Goal: Information Seeking & Learning: Learn about a topic

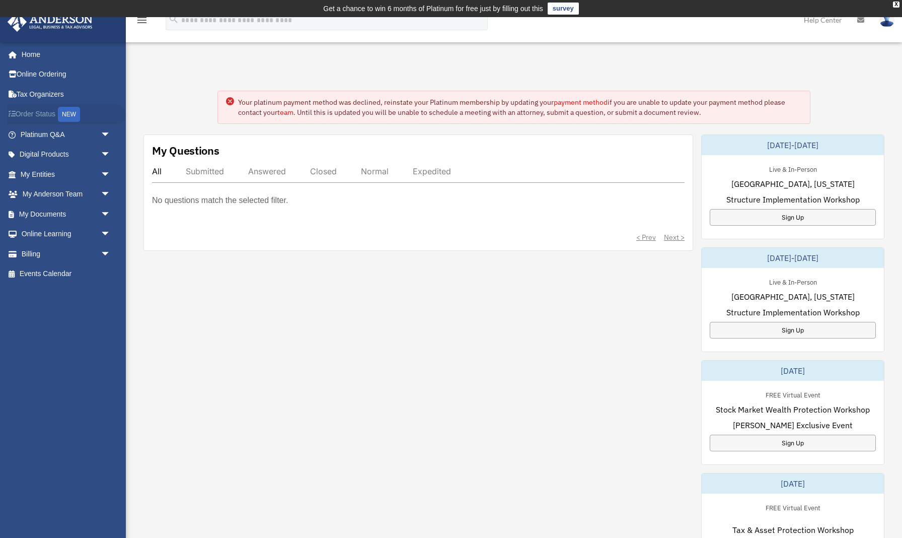
click at [50, 113] on link "Order Status NEW" at bounding box center [66, 114] width 119 height 21
click at [105, 209] on span "arrow_drop_down" at bounding box center [111, 214] width 20 height 21
click at [43, 230] on link "Box" at bounding box center [70, 234] width 112 height 20
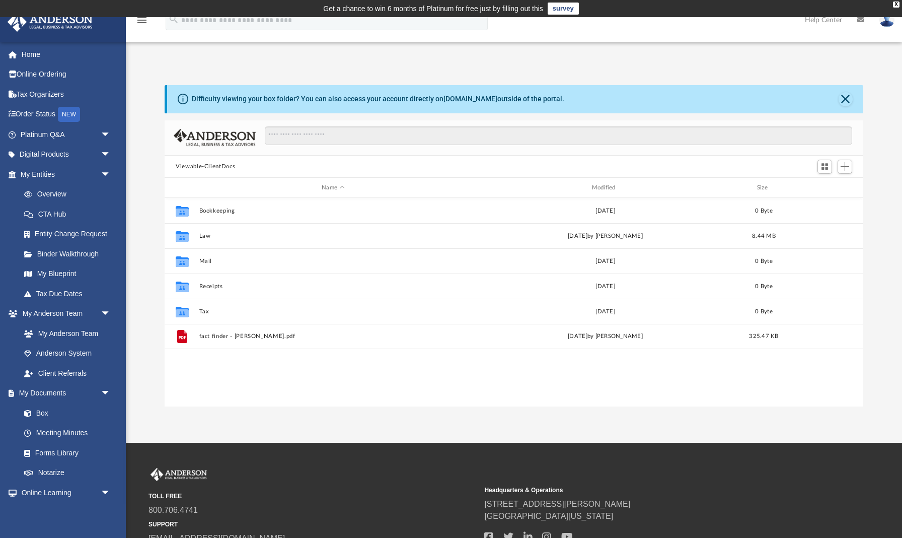
scroll to position [1, 1]
click at [58, 191] on link "Overview" at bounding box center [70, 194] width 112 height 20
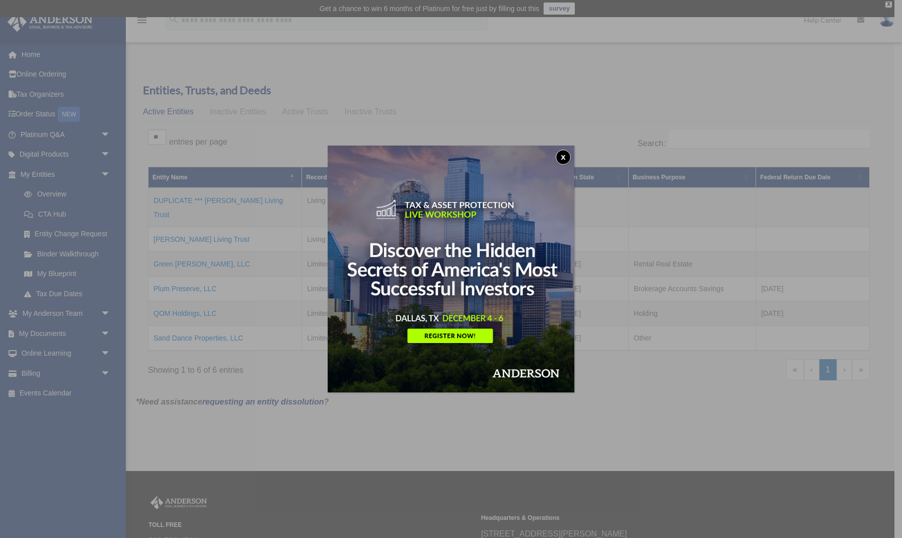
click at [562, 157] on button "x" at bounding box center [563, 157] width 15 height 15
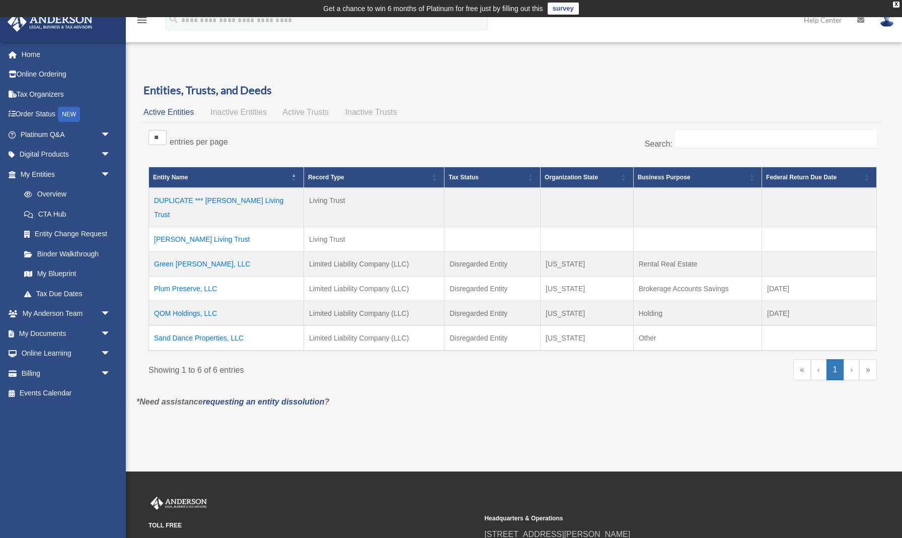
click at [201, 301] on td "QOM Holdings, LLC" at bounding box center [226, 313] width 155 height 25
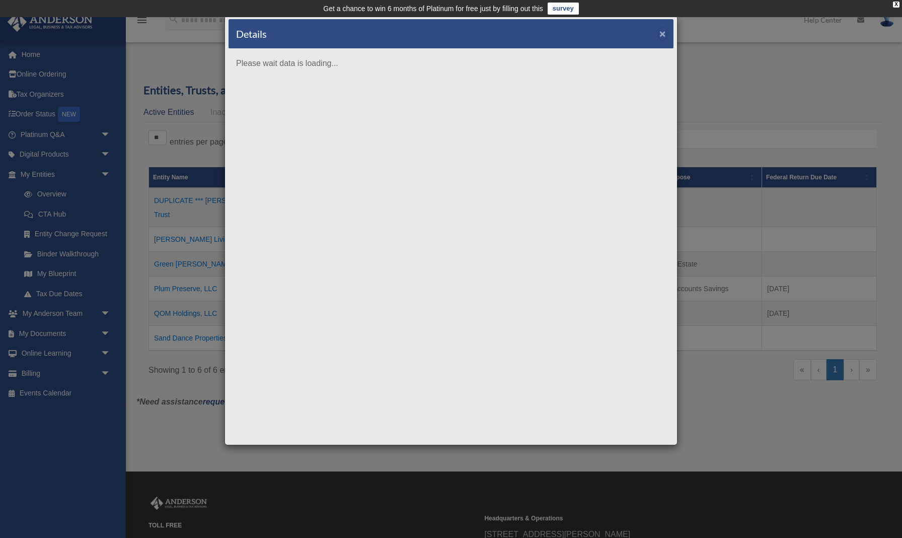
click at [661, 34] on button "×" at bounding box center [663, 33] width 7 height 11
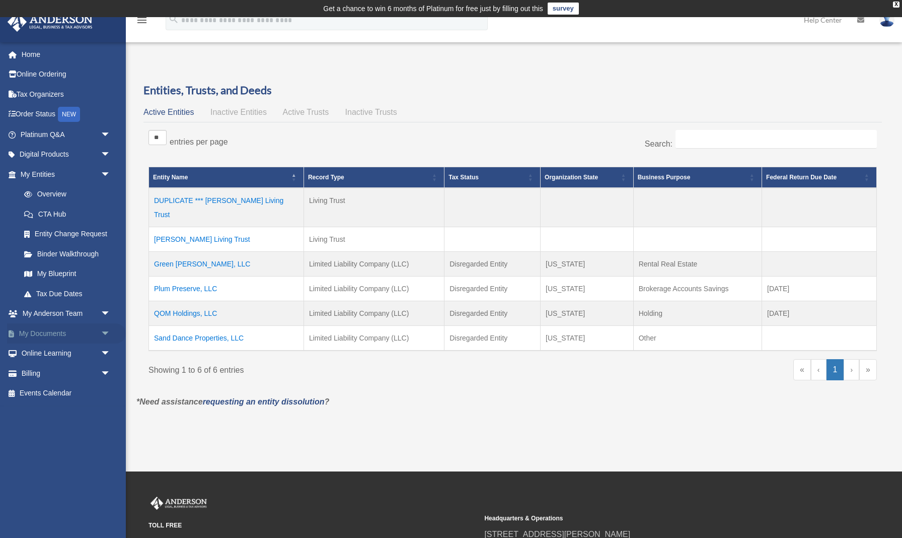
click at [106, 328] on span "arrow_drop_down" at bounding box center [111, 333] width 20 height 21
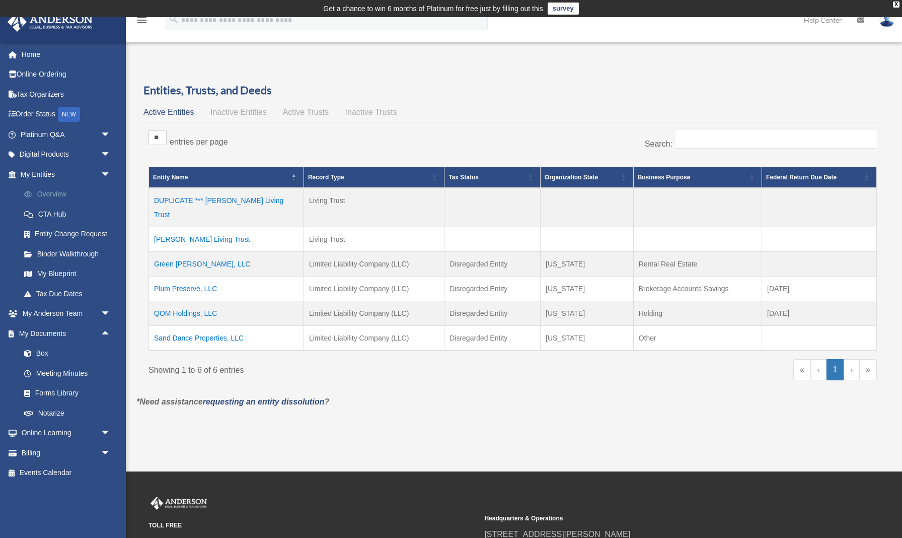
click at [56, 194] on link "Overview" at bounding box center [70, 194] width 112 height 20
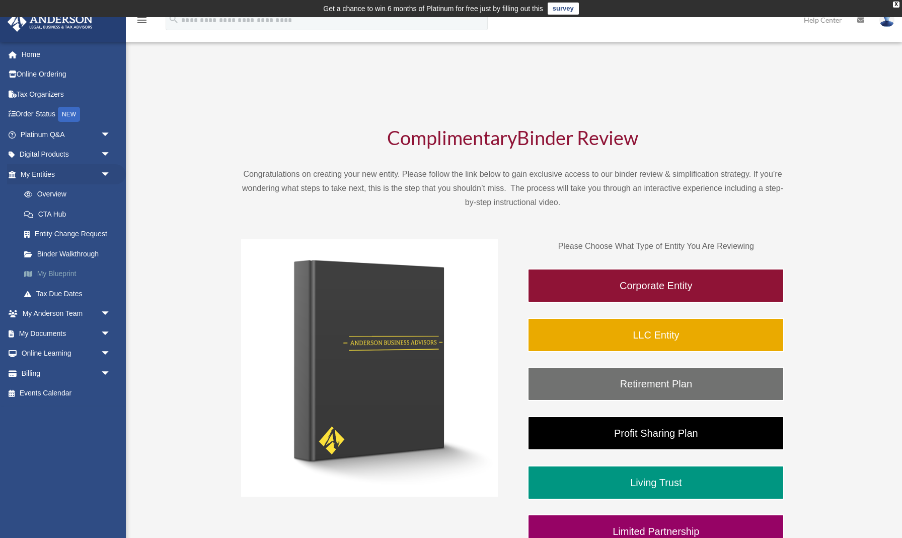
click at [46, 270] on link "My Blueprint" at bounding box center [70, 274] width 112 height 20
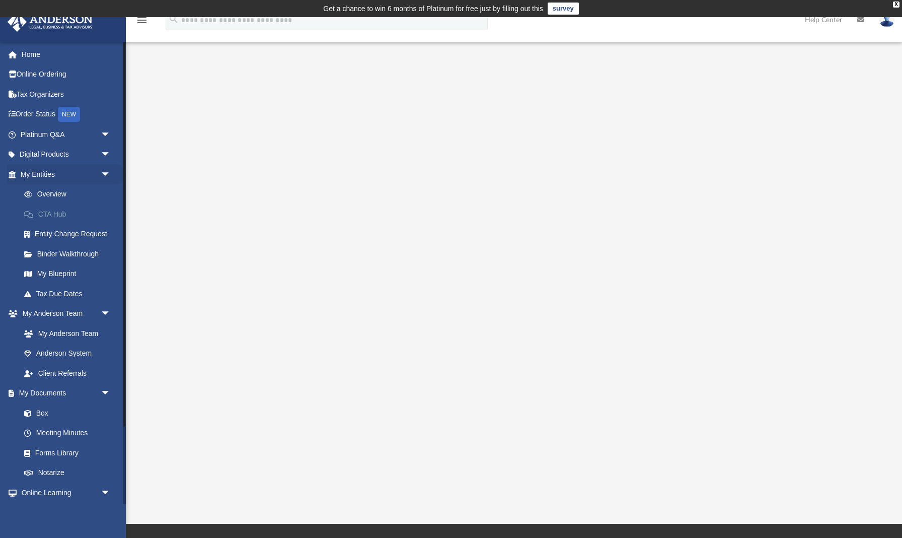
click at [59, 210] on link "CTA Hub" at bounding box center [70, 214] width 112 height 20
click at [59, 190] on link "Overview" at bounding box center [70, 194] width 112 height 20
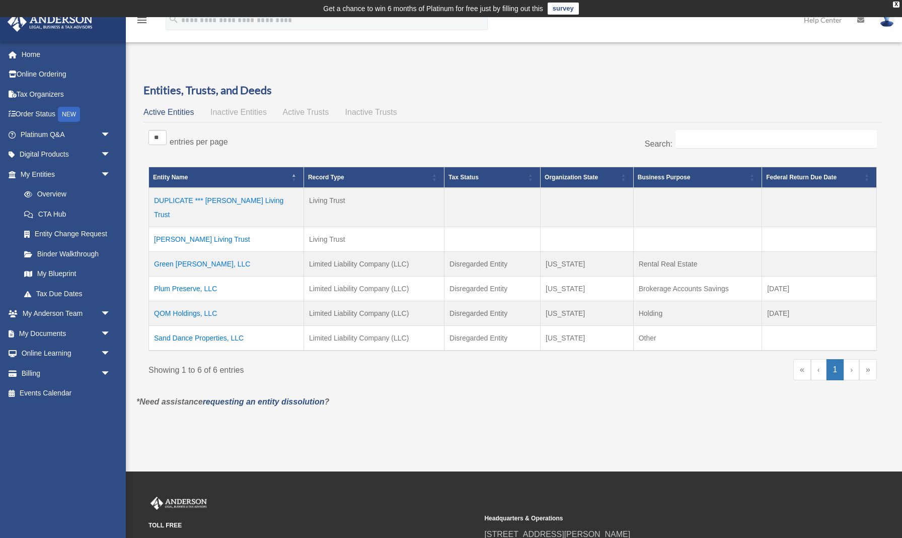
click at [851, 359] on link "›" at bounding box center [852, 369] width 16 height 21
click at [182, 301] on td "QOM Holdings, LLC" at bounding box center [226, 313] width 155 height 25
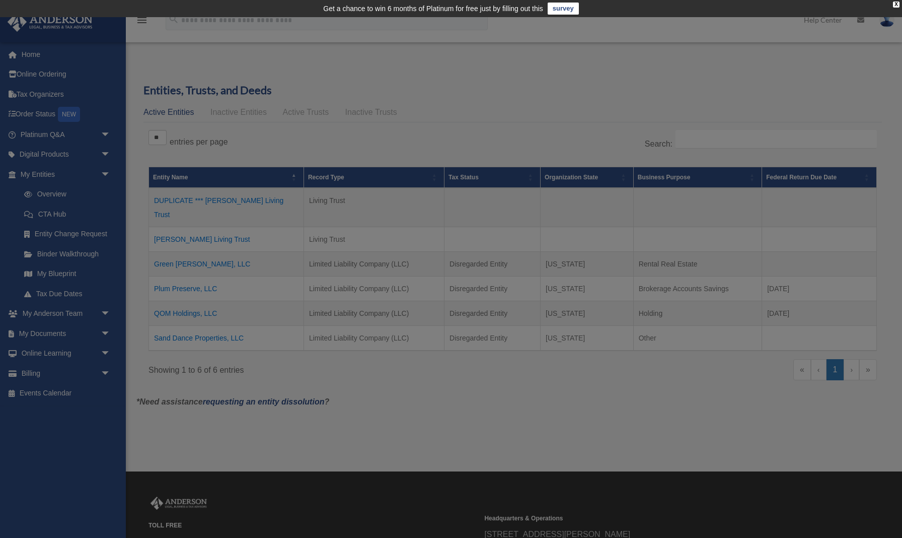
click at [182, 297] on body "X Get a chance to win 6 months of Platinum for free just by filling out this su…" at bounding box center [451, 330] width 902 height 660
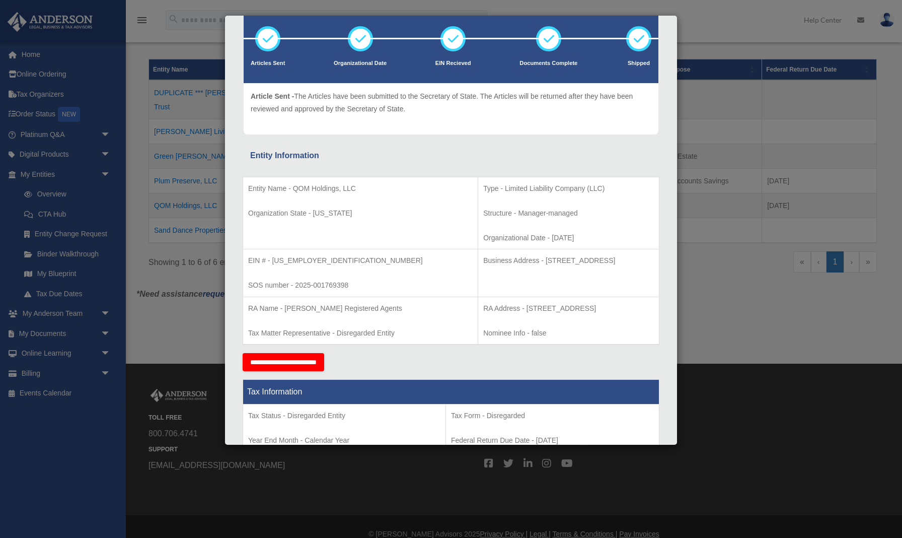
scroll to position [51, 0]
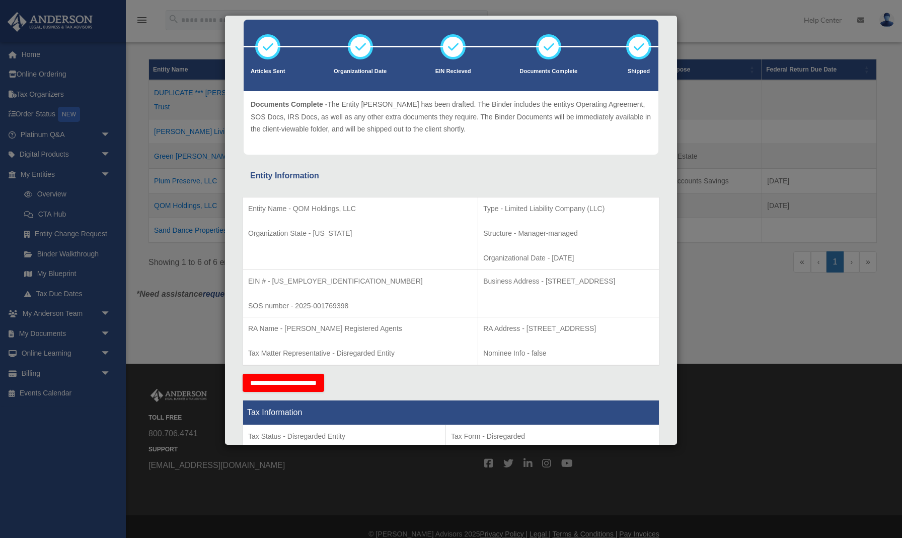
click at [548, 47] on icon at bounding box center [549, 47] width 30 height 30
click at [546, 49] on icon at bounding box center [549, 47] width 30 height 30
click at [177, 321] on div "Details × Articles Sent Organizational Date" at bounding box center [451, 269] width 902 height 538
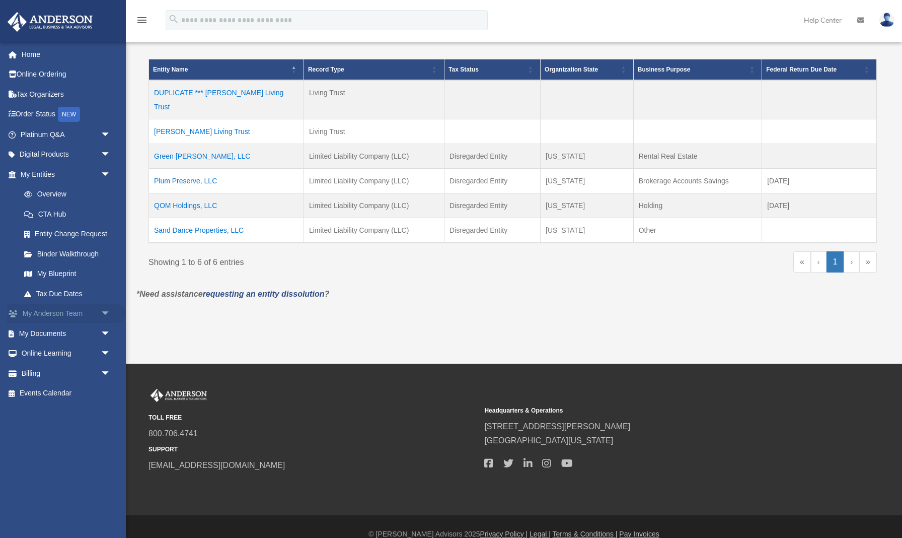
click at [105, 307] on span "arrow_drop_down" at bounding box center [111, 314] width 20 height 21
click at [94, 328] on link "My Anderson Team" at bounding box center [70, 333] width 112 height 20
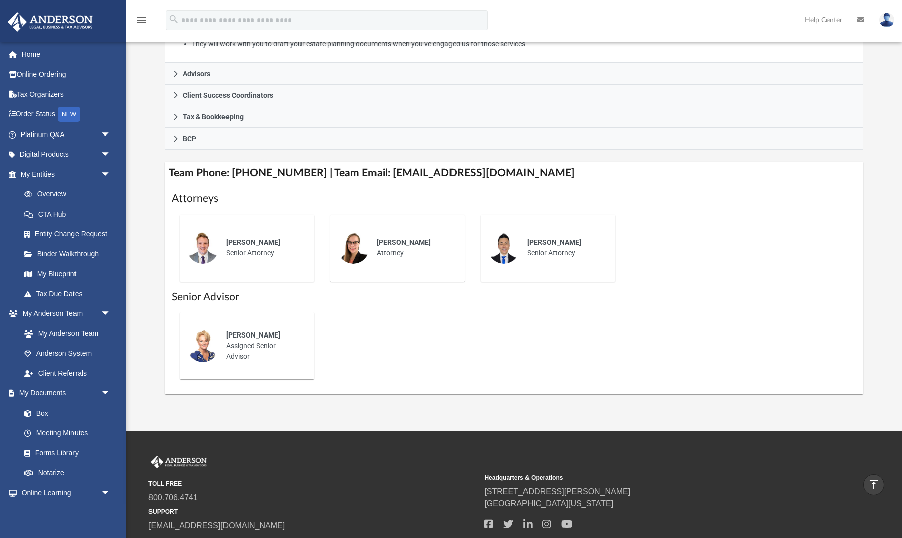
scroll to position [285, 0]
click at [34, 410] on span at bounding box center [33, 413] width 7 height 7
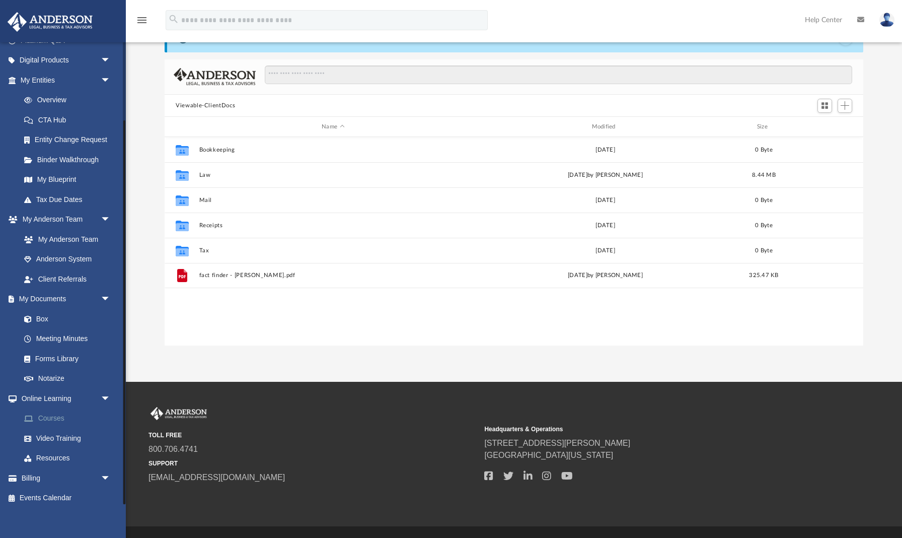
scroll to position [93, 0]
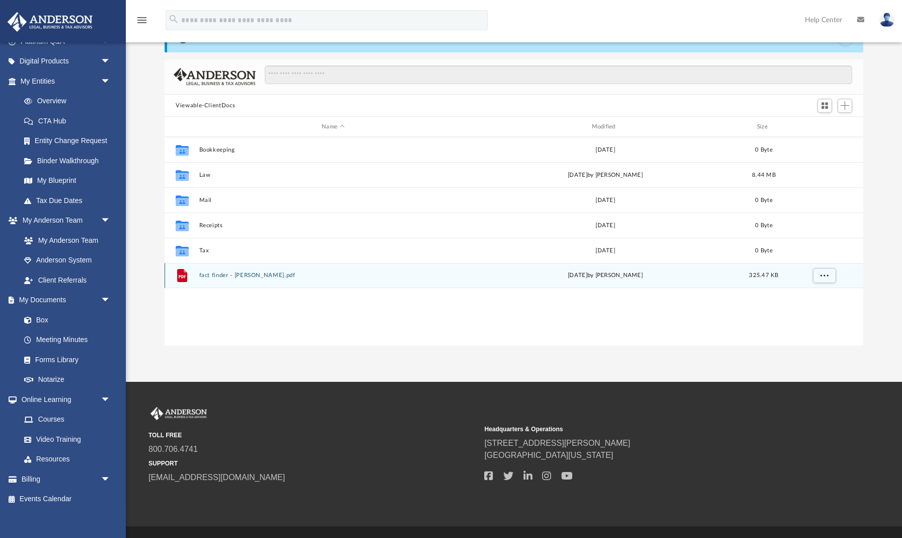
click at [218, 275] on button "fact finder - elisabeth-siegler.pdf" at bounding box center [333, 275] width 268 height 7
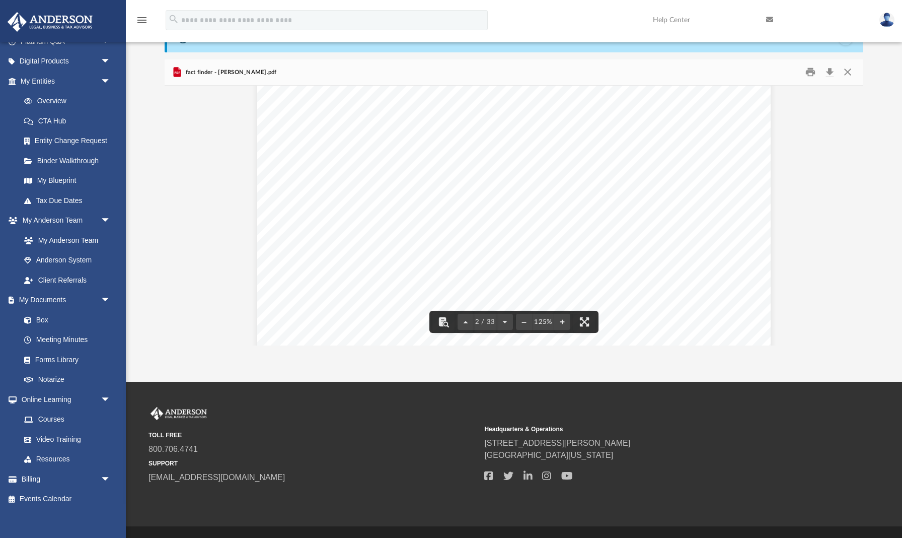
scroll to position [1133, 0]
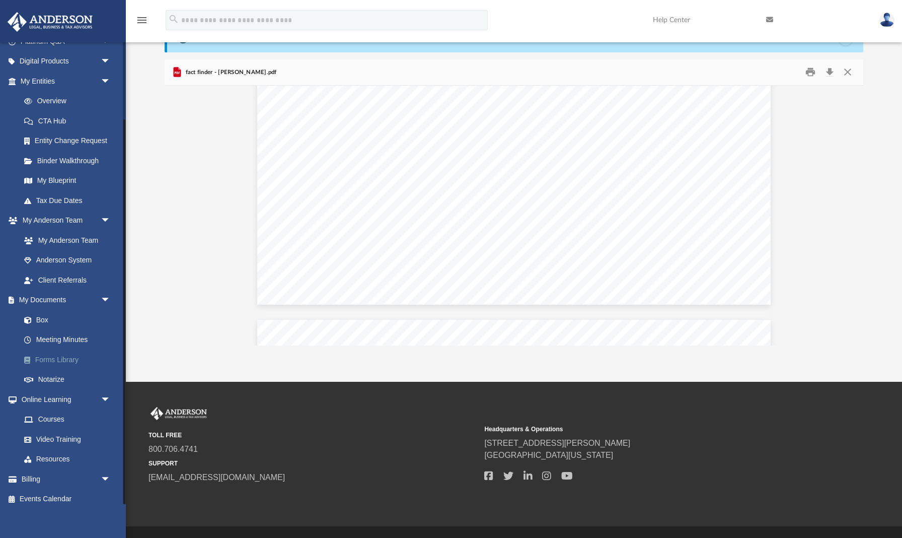
click at [63, 355] on link "Forms Library" at bounding box center [70, 359] width 112 height 20
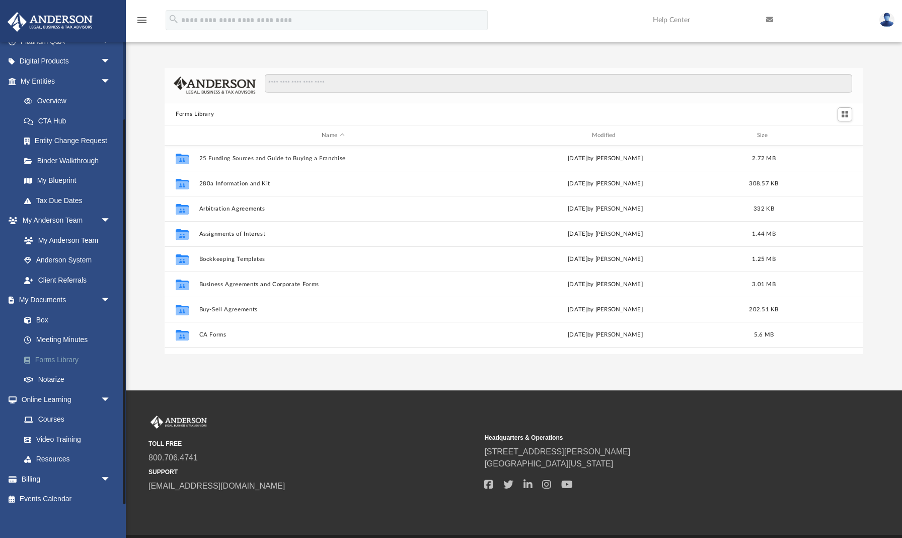
scroll to position [1, 1]
click at [58, 370] on link "Notarize" at bounding box center [70, 380] width 112 height 20
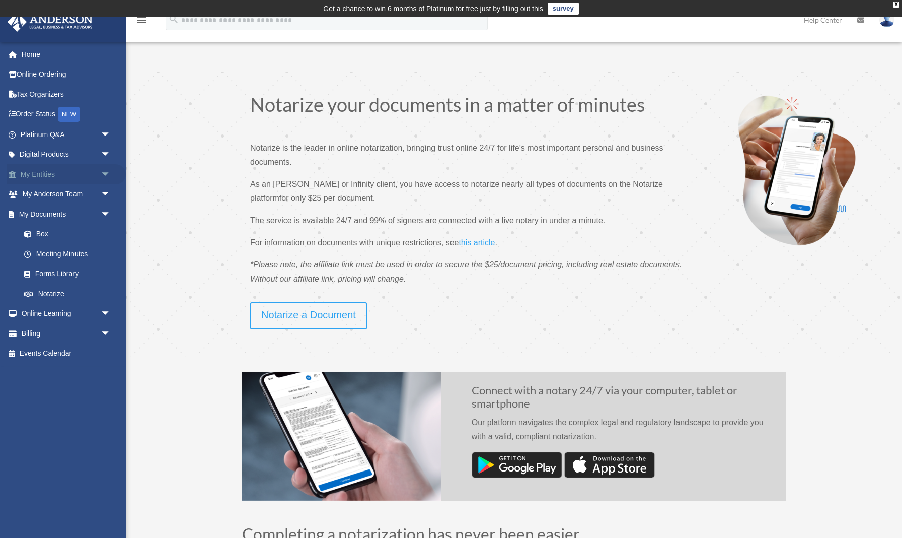
click at [106, 172] on span "arrow_drop_down" at bounding box center [111, 174] width 20 height 21
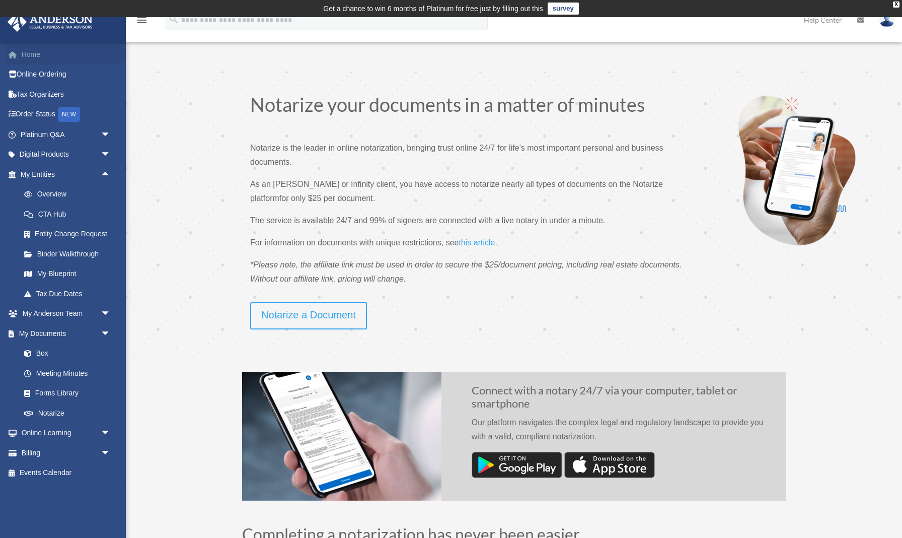
click at [33, 57] on link "Home" at bounding box center [66, 54] width 119 height 20
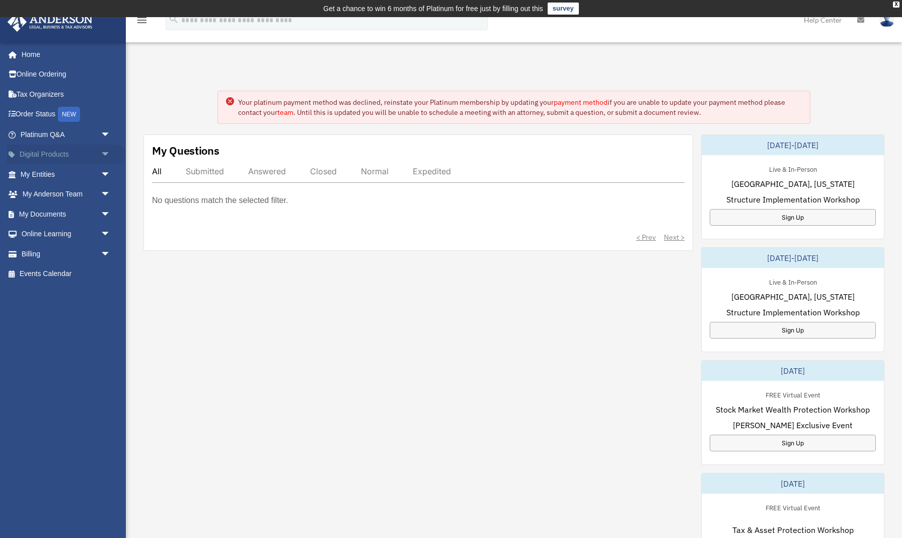
click at [105, 151] on span "arrow_drop_down" at bounding box center [111, 155] width 20 height 21
click at [107, 286] on span "arrow_drop_down" at bounding box center [111, 294] width 20 height 21
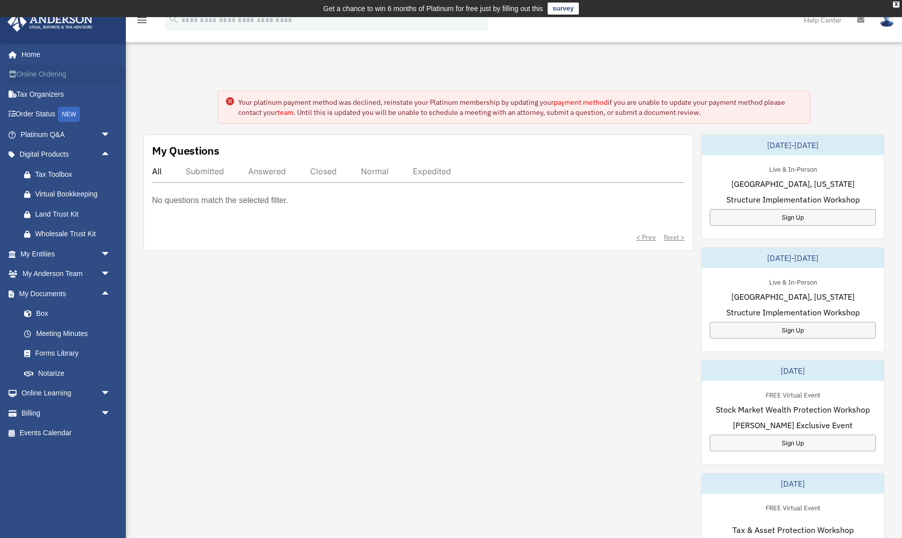
click at [29, 73] on link "Online Ordering" at bounding box center [66, 74] width 119 height 20
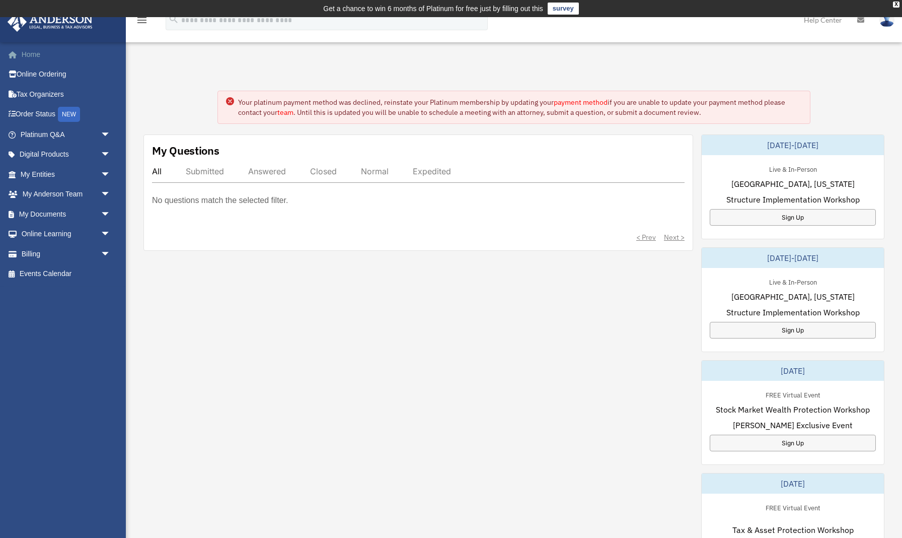
click at [24, 55] on link "Home" at bounding box center [66, 54] width 119 height 20
click at [105, 174] on span "arrow_drop_down" at bounding box center [111, 174] width 20 height 21
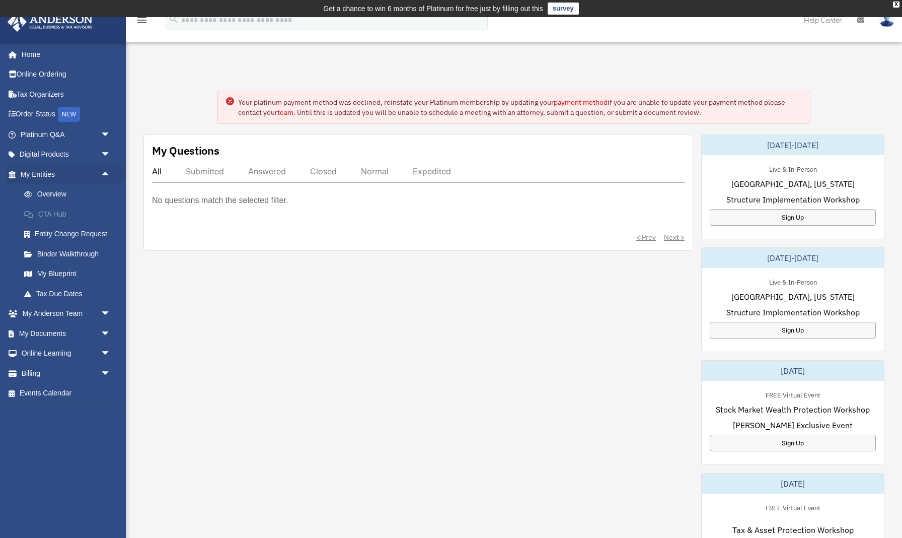
click at [55, 213] on link "CTA Hub" at bounding box center [70, 214] width 112 height 20
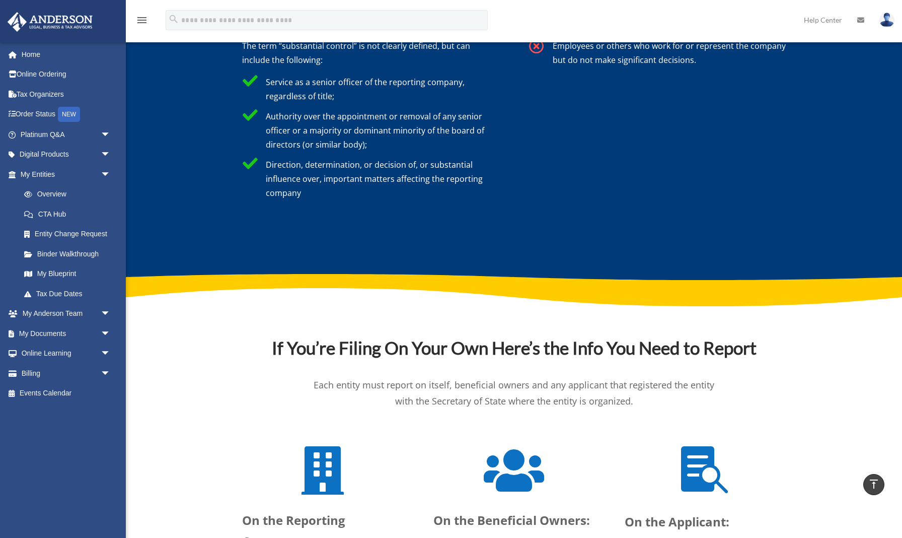
scroll to position [3191, 0]
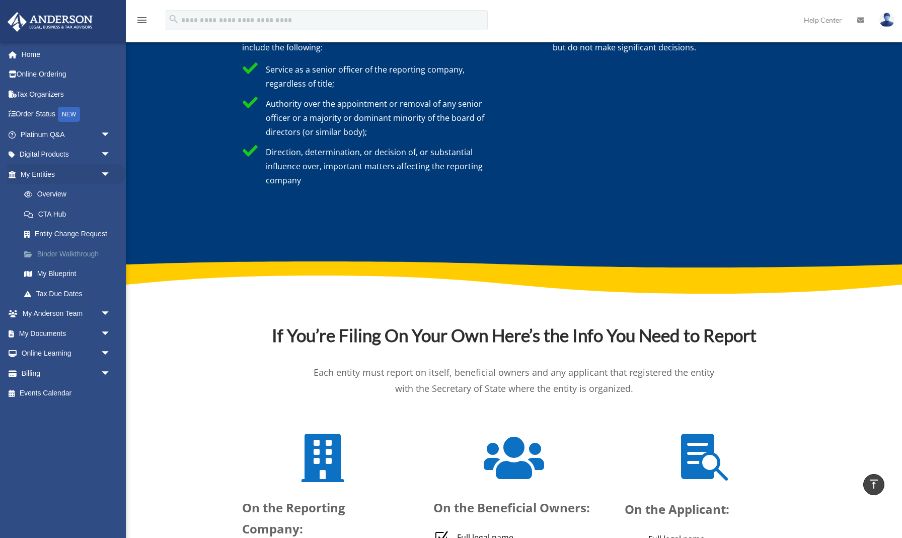
click at [93, 250] on link "Binder Walkthrough" at bounding box center [70, 254] width 112 height 20
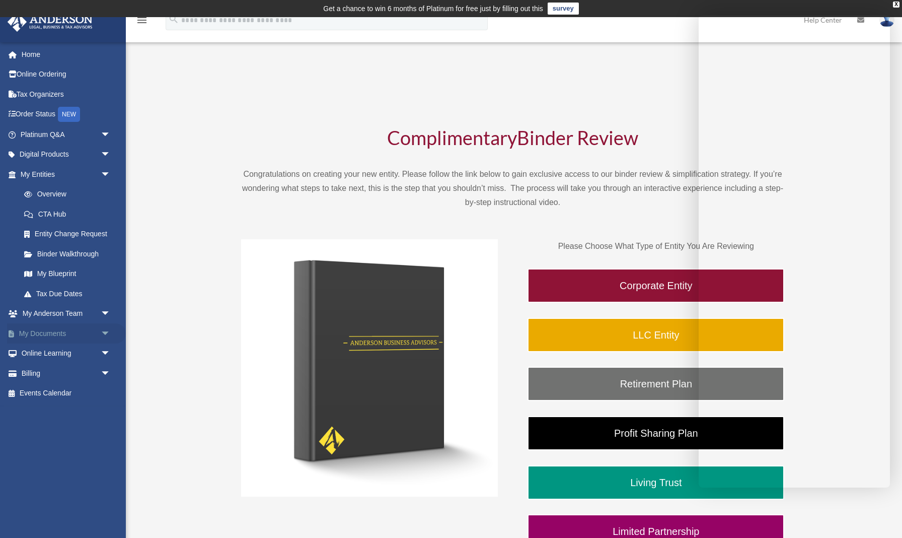
click at [105, 328] on span "arrow_drop_down" at bounding box center [111, 333] width 20 height 21
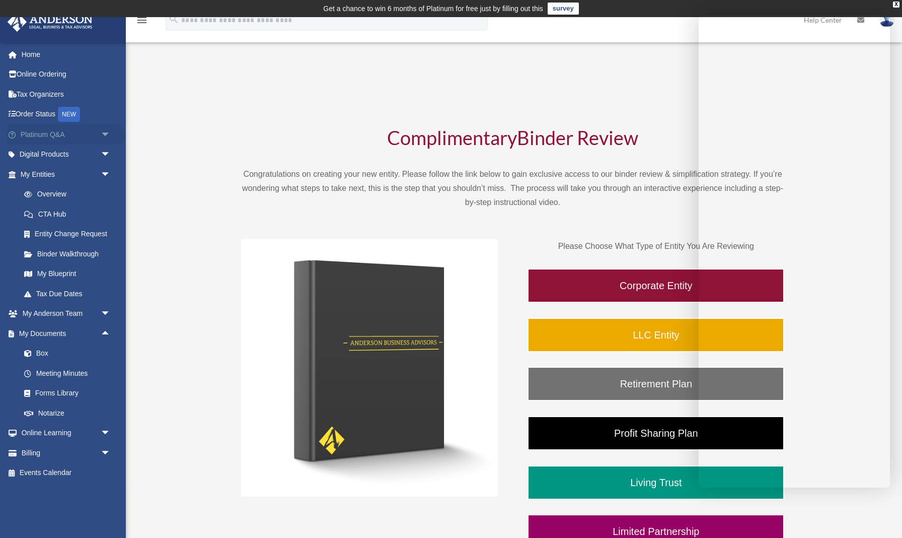
click at [106, 133] on span "arrow_drop_down" at bounding box center [111, 134] width 20 height 21
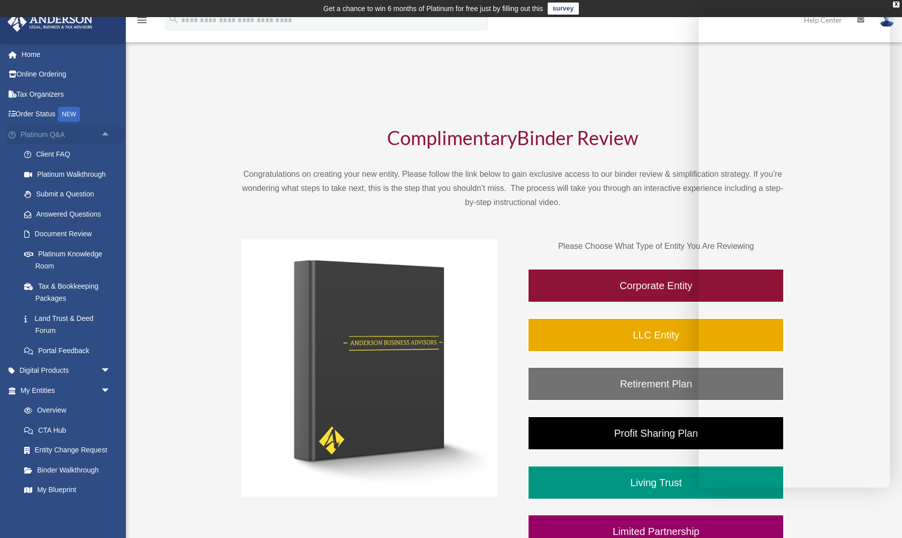
click at [107, 131] on span "arrow_drop_up" at bounding box center [111, 134] width 20 height 21
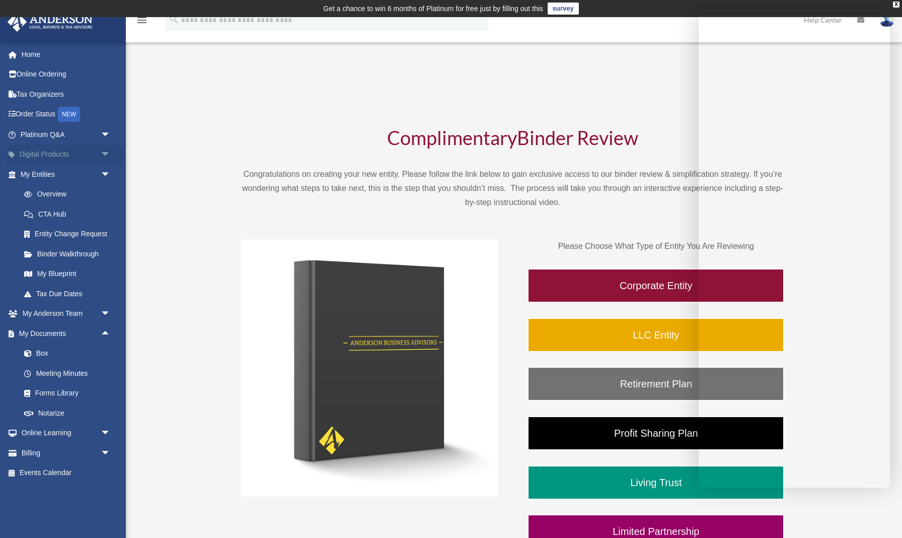
click at [104, 152] on span "arrow_drop_down" at bounding box center [111, 155] width 20 height 21
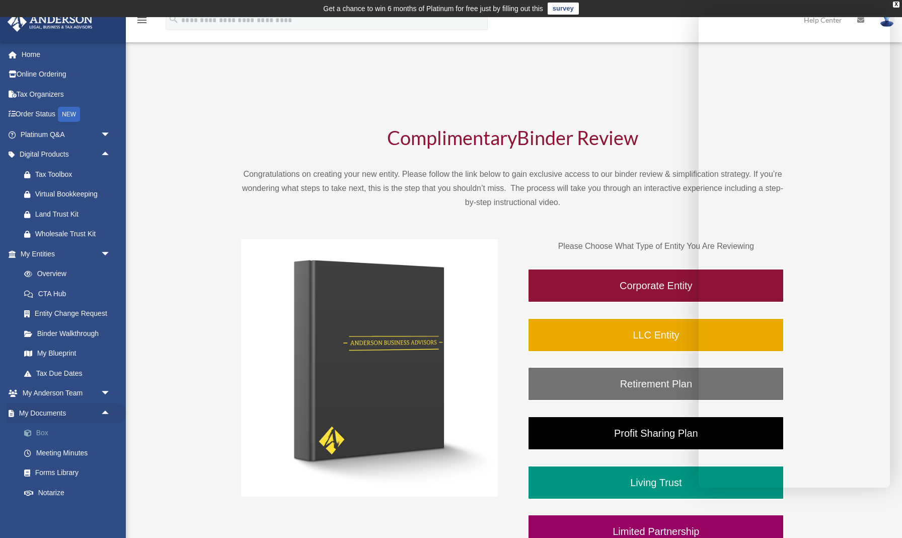
click at [44, 430] on link "Box" at bounding box center [70, 433] width 112 height 20
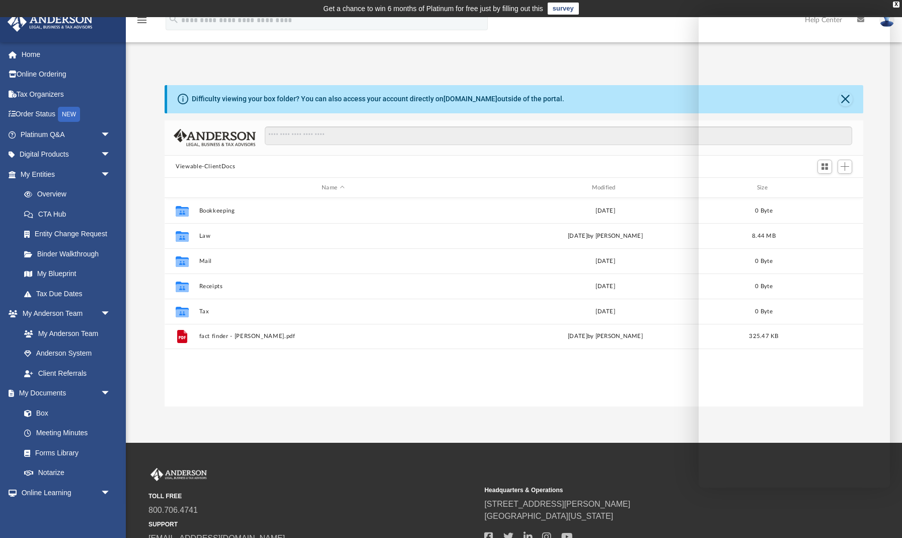
scroll to position [229, 699]
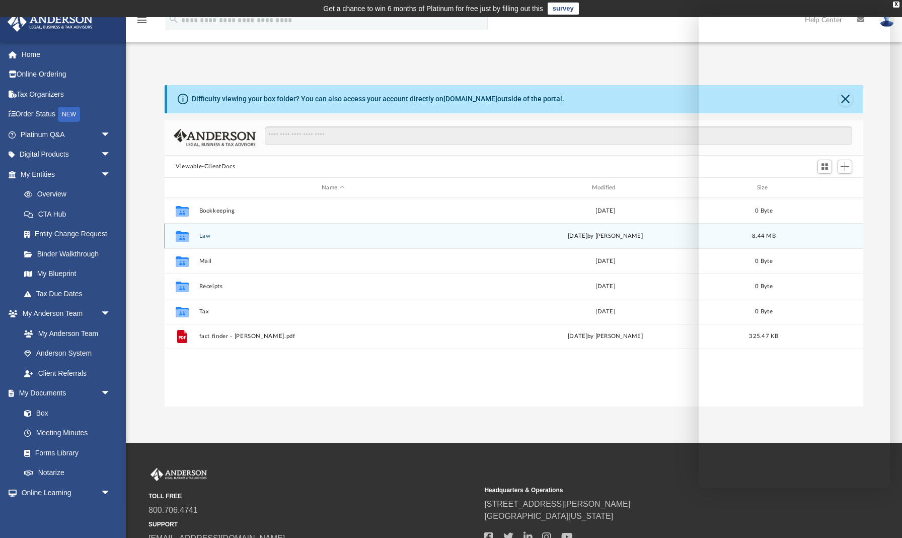
click at [183, 234] on icon "grid" at bounding box center [182, 238] width 13 height 8
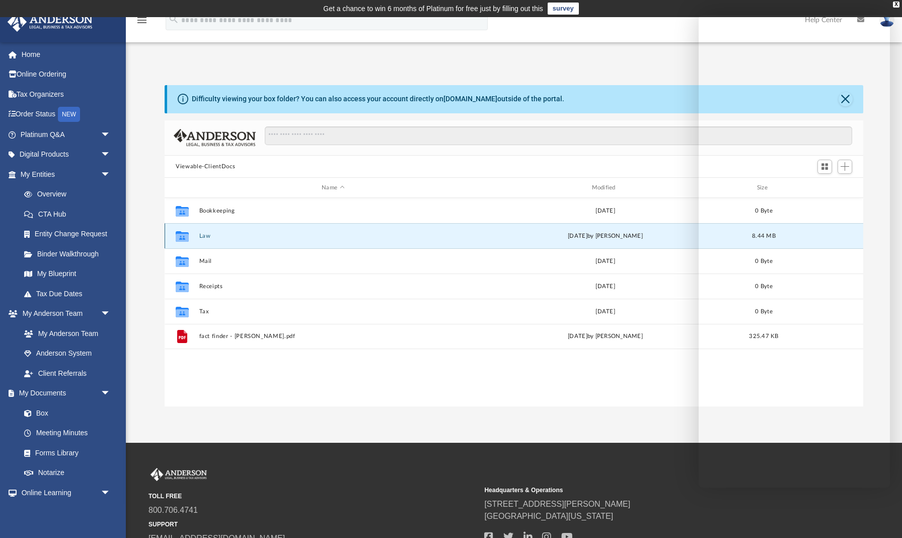
click at [202, 234] on button "Law" at bounding box center [333, 236] width 268 height 7
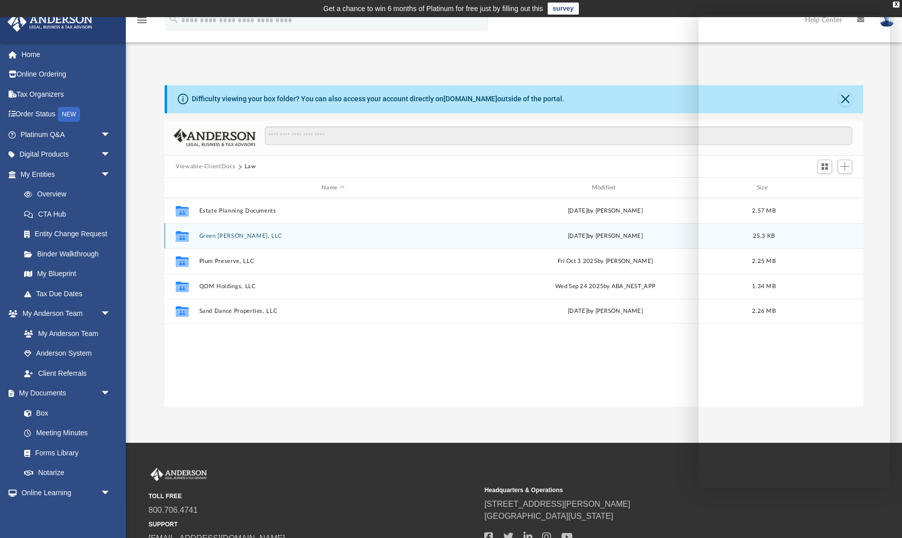
click at [182, 234] on icon "grid" at bounding box center [182, 238] width 13 height 8
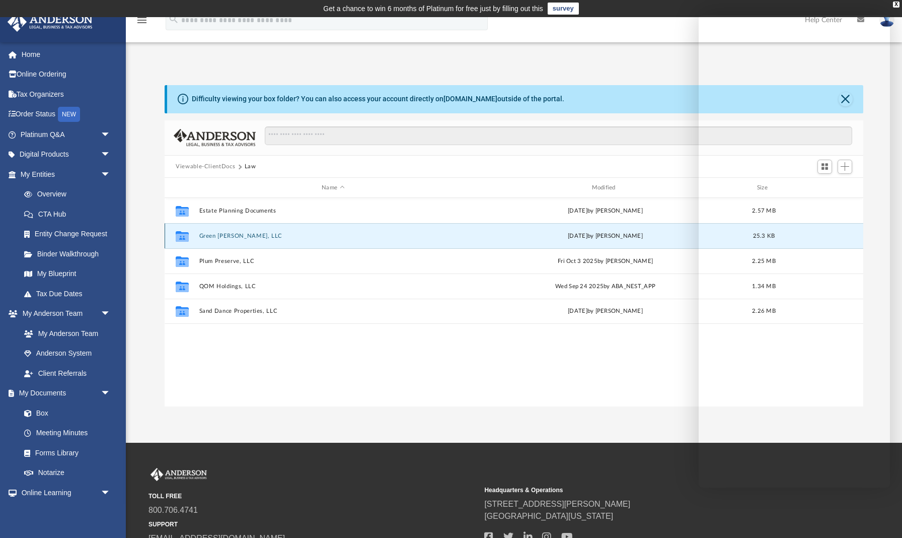
click at [182, 234] on icon "grid" at bounding box center [182, 238] width 13 height 8
drag, startPoint x: 479, startPoint y: 423, endPoint x: 403, endPoint y: 422, distance: 75.5
click at [403, 422] on div "App [EMAIL_ADDRESS][DOMAIN_NAME] Sign Out [EMAIL_ADDRESS][DOMAIN_NAME] Home Onl…" at bounding box center [451, 230] width 902 height 426
click at [180, 239] on icon "grid" at bounding box center [182, 238] width 13 height 8
click at [180, 239] on icon "grid" at bounding box center [182, 236] width 13 height 11
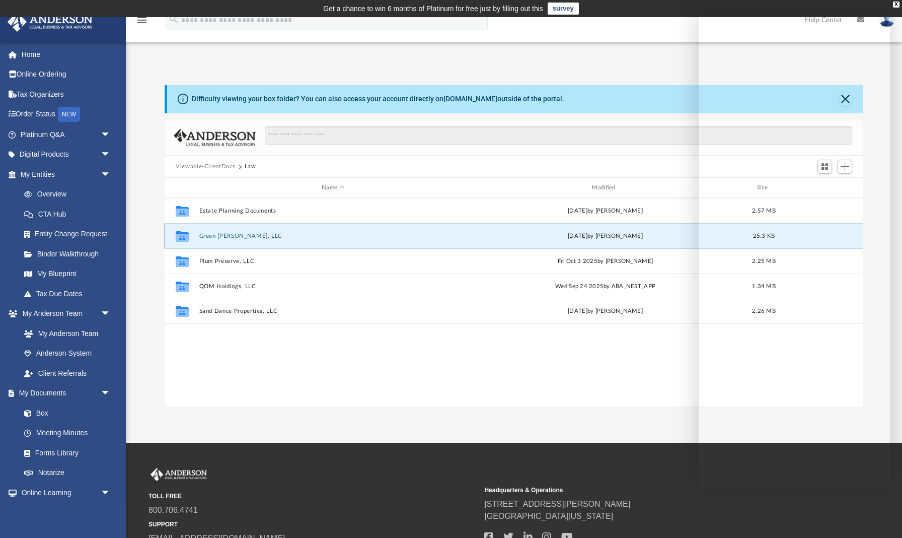
click at [187, 236] on icon "grid" at bounding box center [182, 238] width 13 height 8
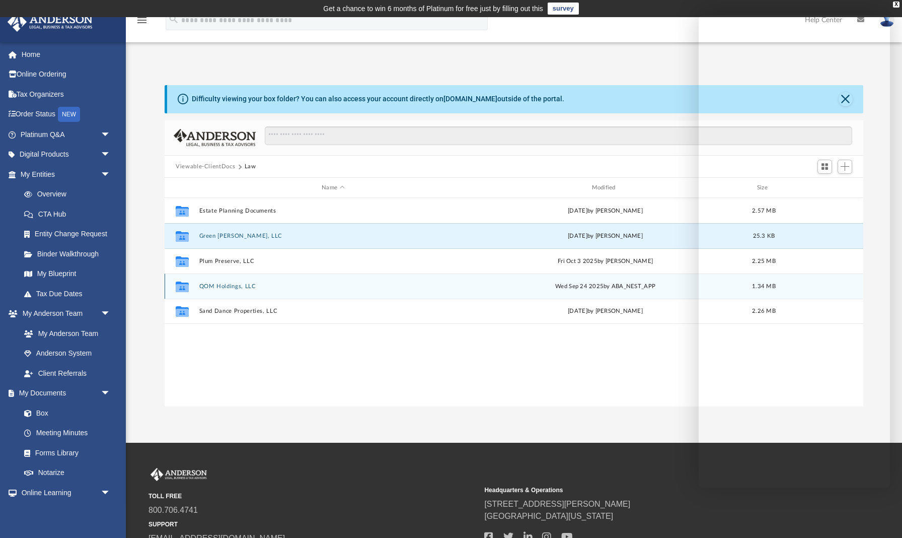
click at [203, 287] on button "QOM Holdings, LLC" at bounding box center [333, 286] width 268 height 7
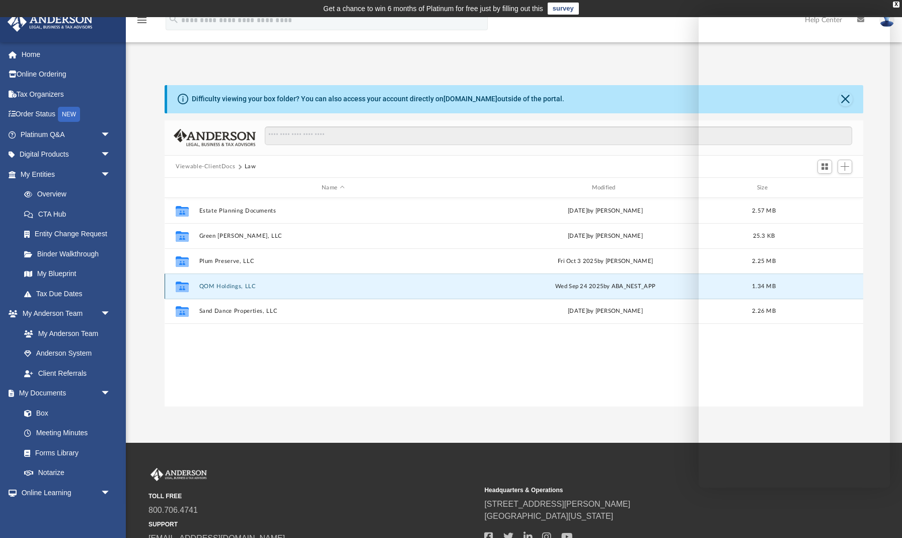
click at [203, 287] on button "QOM Holdings, LLC" at bounding box center [333, 286] width 268 height 7
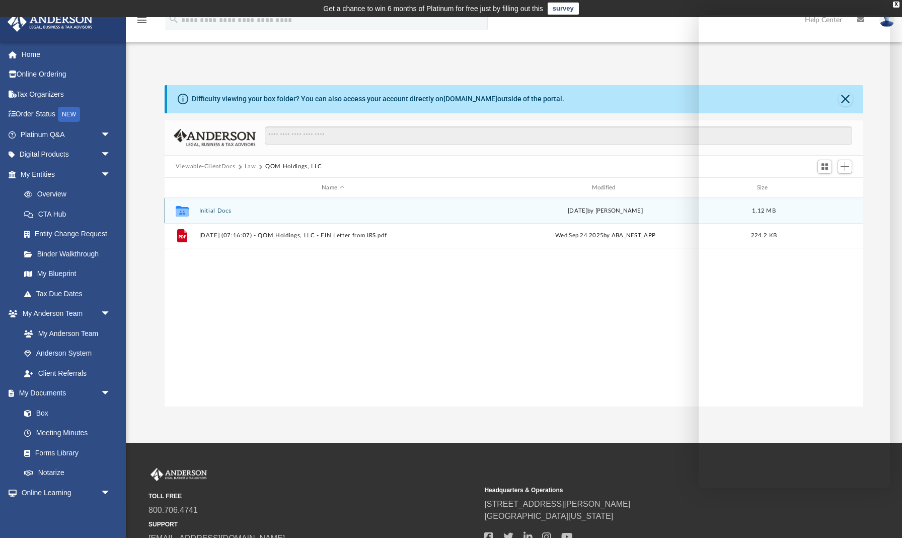
click at [206, 210] on button "Initial Docs" at bounding box center [333, 210] width 268 height 7
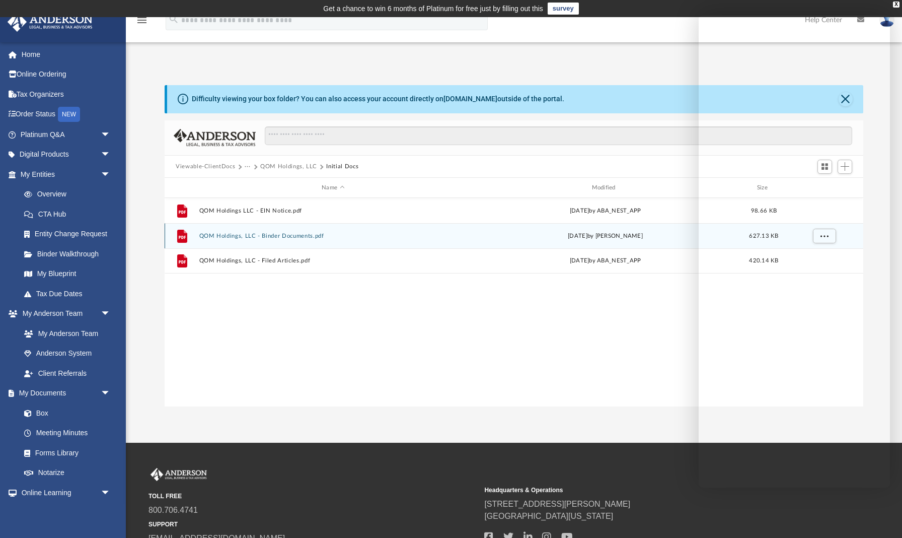
click at [211, 237] on button "QOM Holdings, LLC - Binder Documents.pdf" at bounding box center [333, 236] width 268 height 7
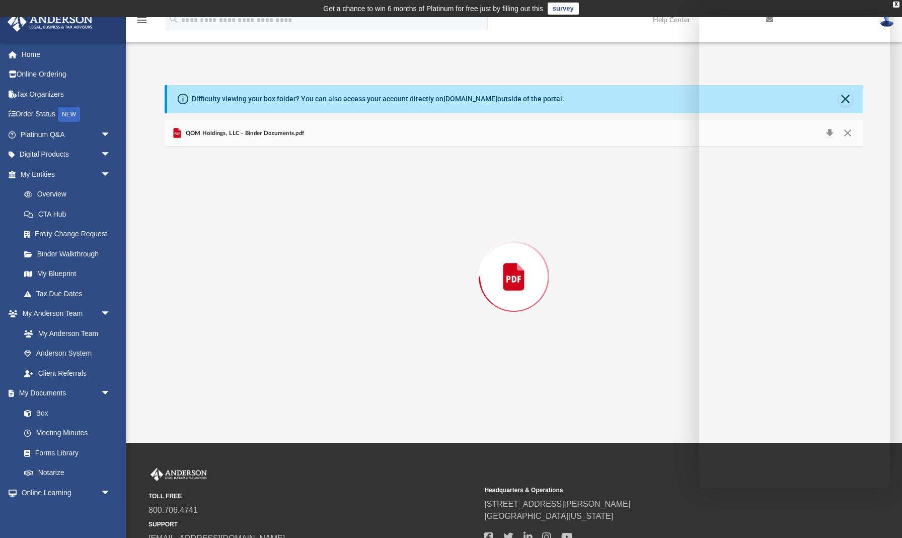
click at [211, 237] on div "Preview" at bounding box center [514, 277] width 699 height 260
click at [662, 120] on div "QOM Holdings, LLC - Binder Documents.pdf" at bounding box center [514, 133] width 699 height 27
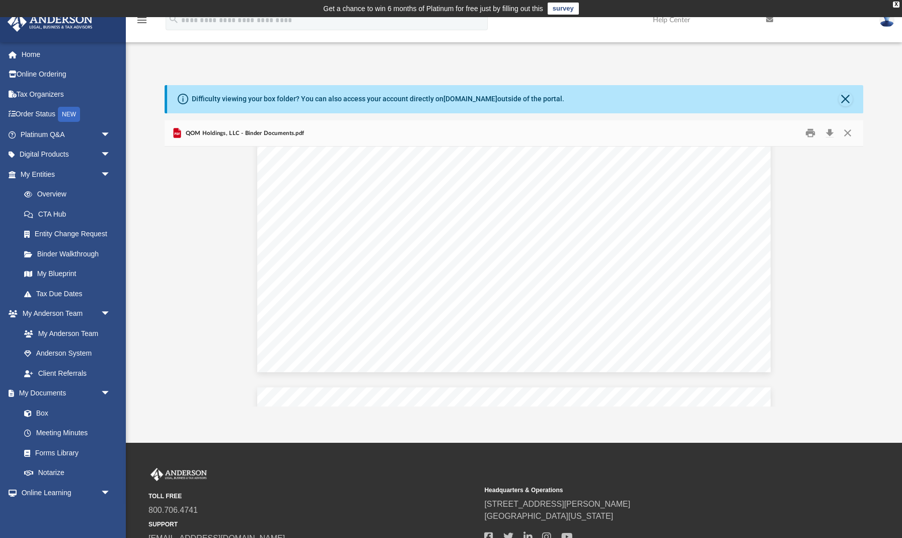
click at [707, 19] on link "Help Center" at bounding box center [702, 20] width 113 height 40
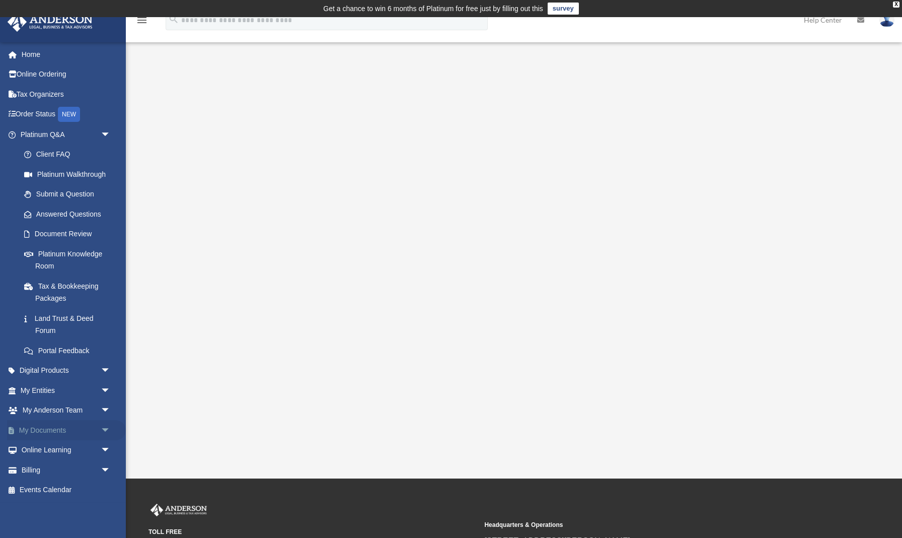
click at [108, 423] on span "arrow_drop_down" at bounding box center [111, 430] width 20 height 21
click at [43, 446] on link "Box" at bounding box center [70, 450] width 112 height 20
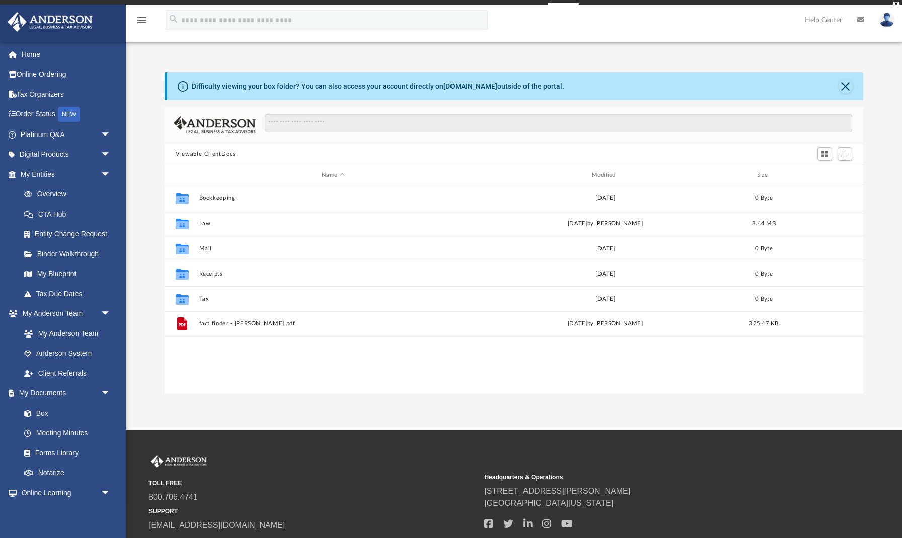
scroll to position [1, 1]
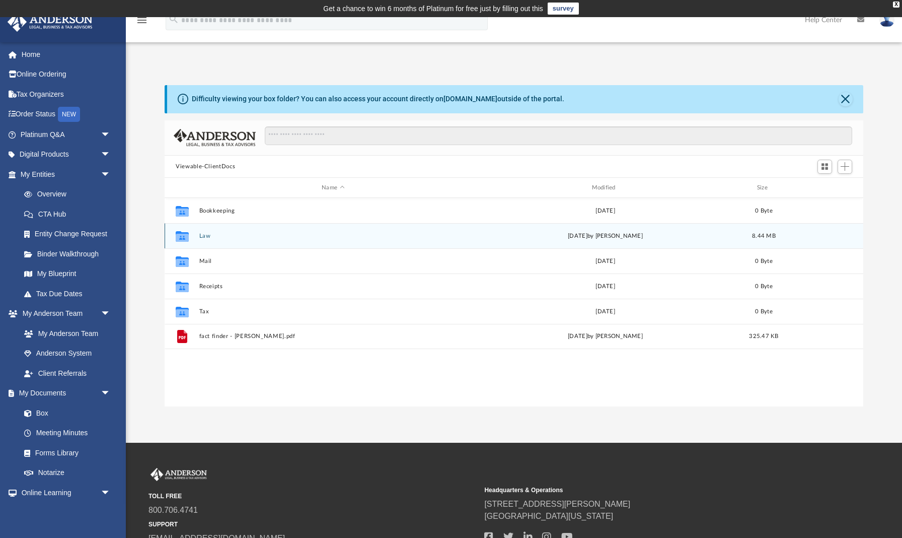
click at [202, 236] on button "Law" at bounding box center [333, 236] width 268 height 7
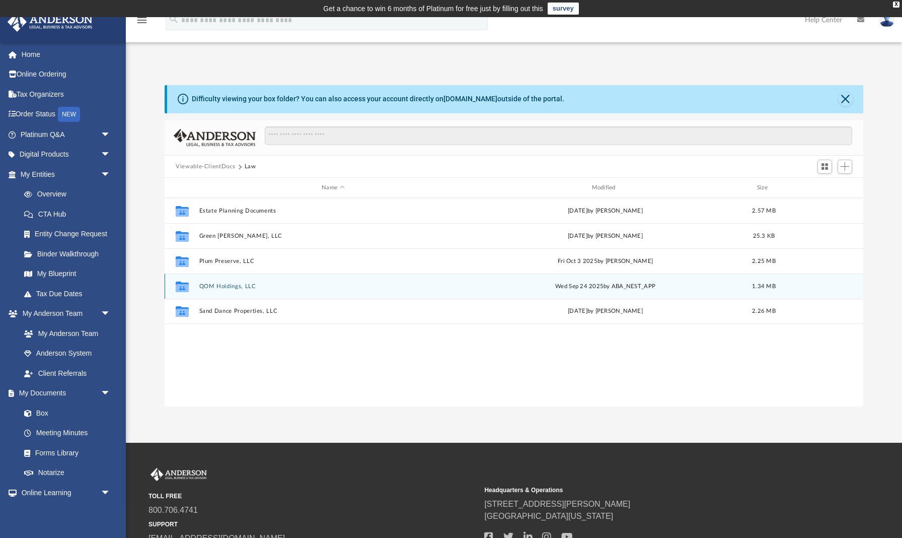
click at [207, 287] on button "QOM Holdings, LLC" at bounding box center [333, 286] width 268 height 7
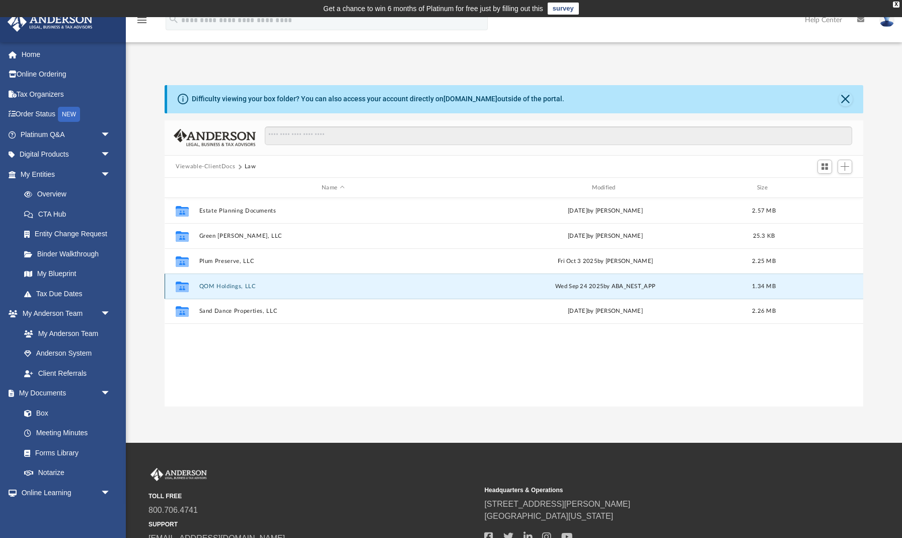
click at [207, 287] on button "QOM Holdings, LLC" at bounding box center [333, 286] width 268 height 7
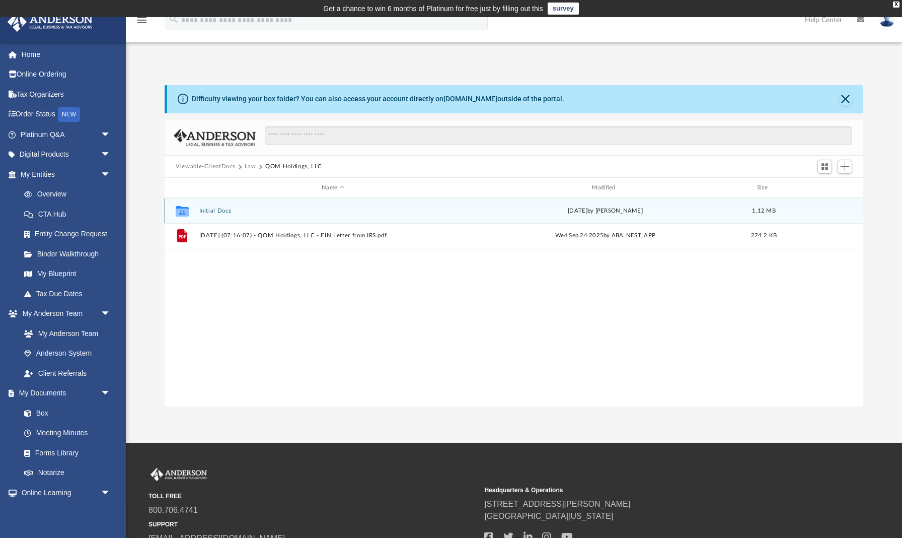
click at [205, 208] on button "Initial Docs" at bounding box center [333, 210] width 268 height 7
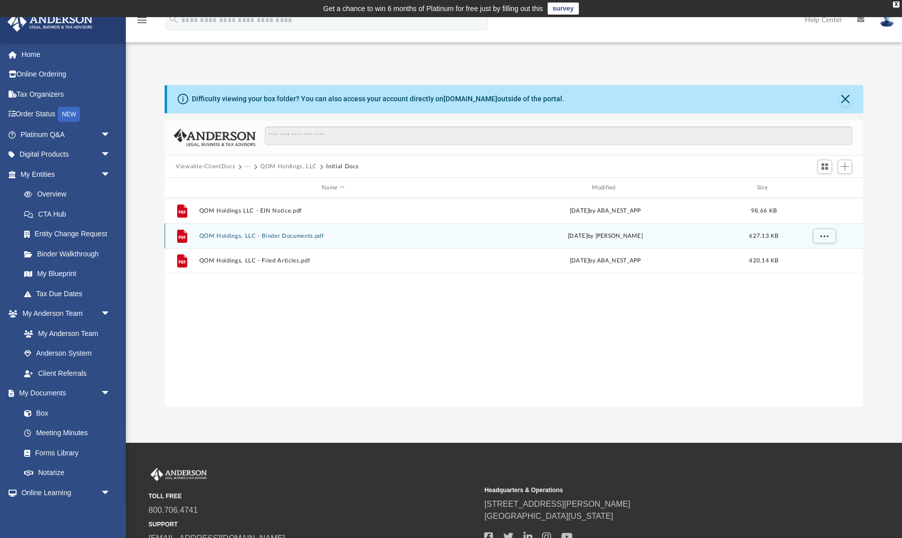
click at [206, 238] on button "QOM Holdings, LLC - Binder Documents.pdf" at bounding box center [333, 236] width 268 height 7
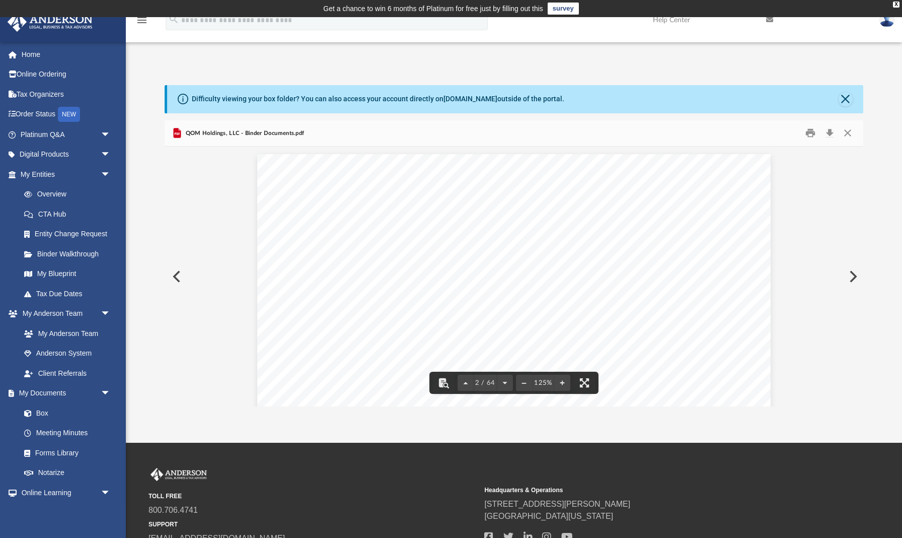
scroll to position [680, 0]
click at [831, 134] on button "Download" at bounding box center [830, 133] width 18 height 16
click at [549, 145] on div "QOM Holdings, LLC - Binder Documents.pdf" at bounding box center [514, 133] width 699 height 27
click at [846, 101] on button "Close" at bounding box center [846, 99] width 14 height 14
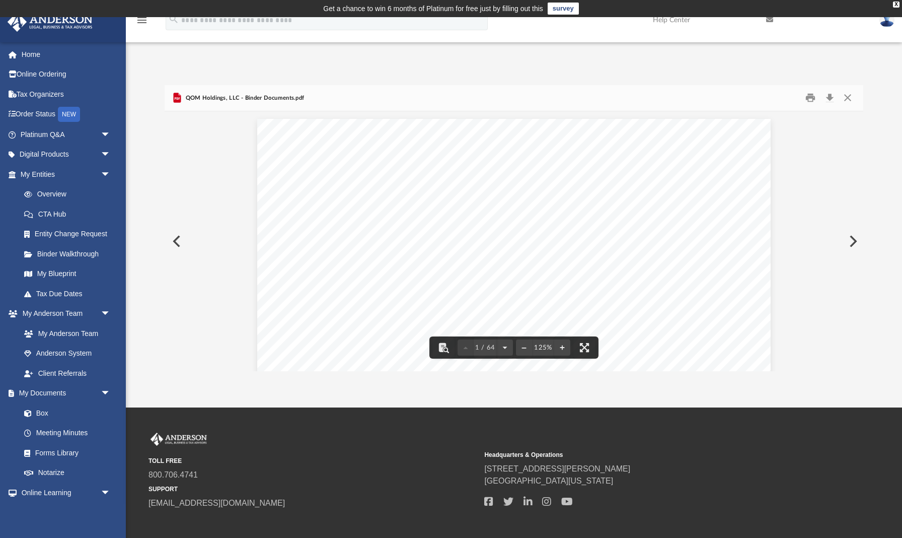
click at [176, 236] on button "Preview" at bounding box center [176, 241] width 22 height 28
click at [847, 100] on button "Close" at bounding box center [848, 98] width 18 height 16
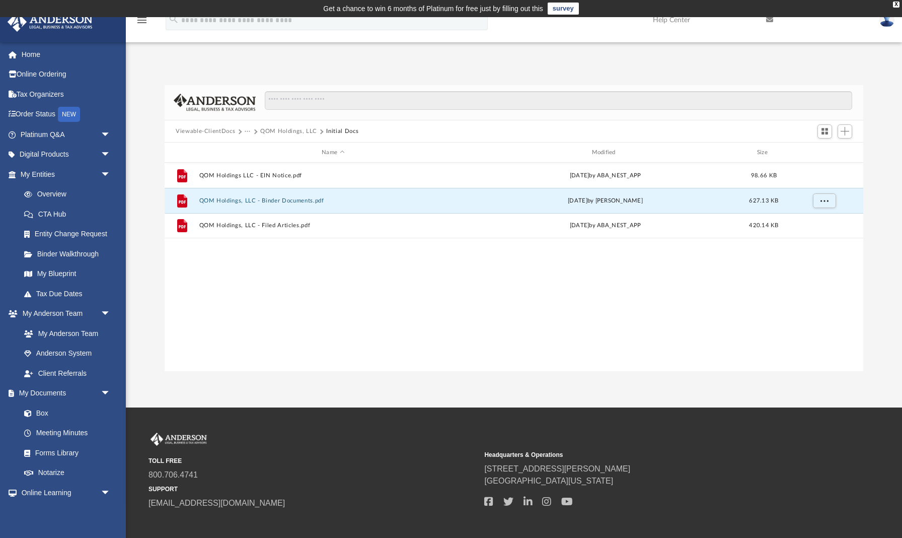
click at [204, 132] on button "Viewable-ClientDocs" at bounding box center [205, 131] width 59 height 9
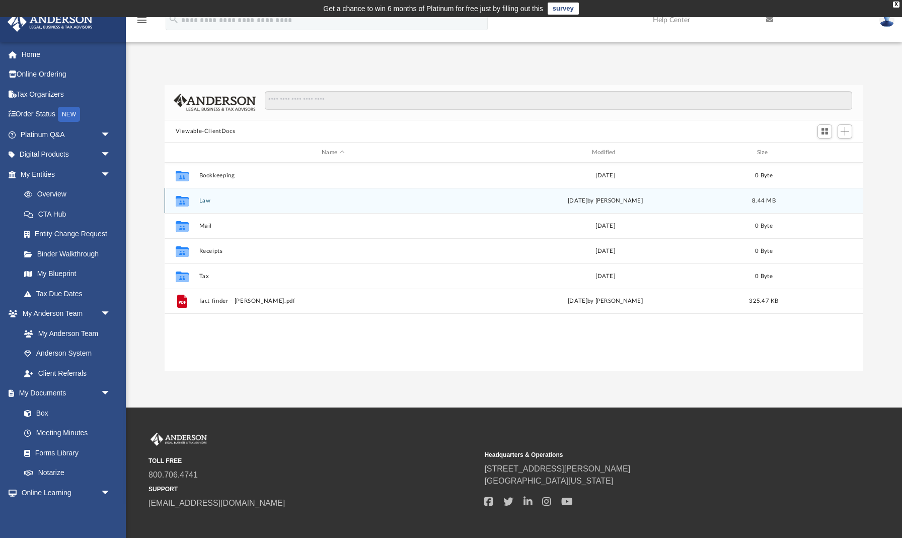
click at [202, 197] on button "Law" at bounding box center [333, 200] width 268 height 7
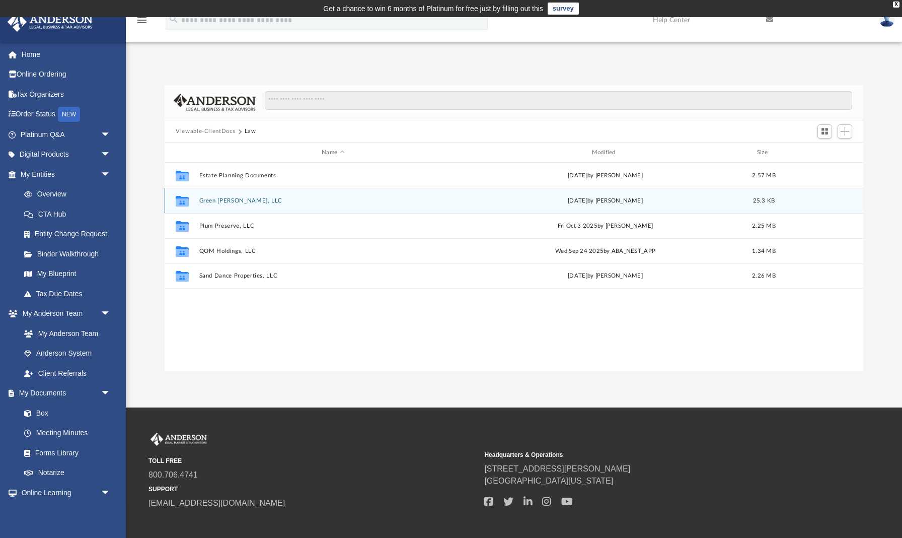
click at [242, 206] on div "Collaborated Folder Green Meadows, LLC yesterday by Jasmine Grayson 25.3 KB" at bounding box center [514, 200] width 699 height 25
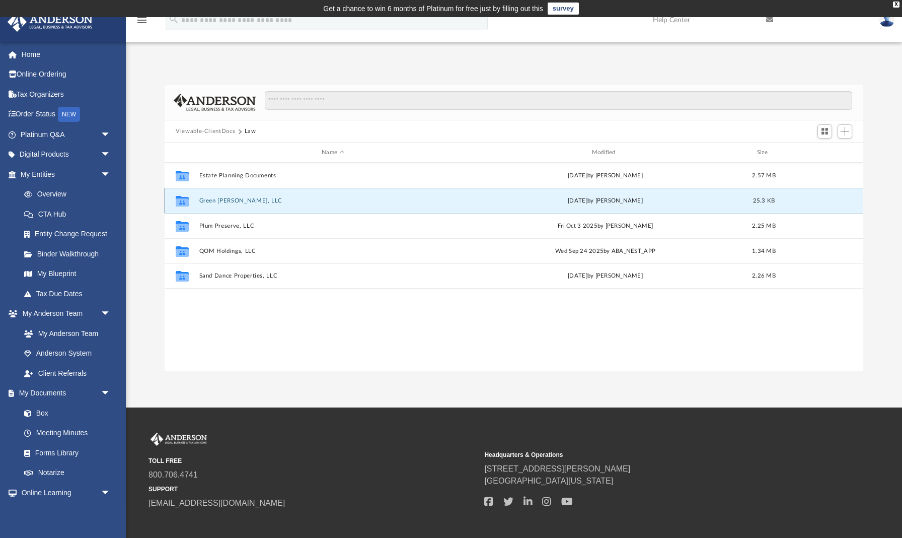
click at [239, 200] on button "Green Meadows, LLC" at bounding box center [333, 200] width 268 height 7
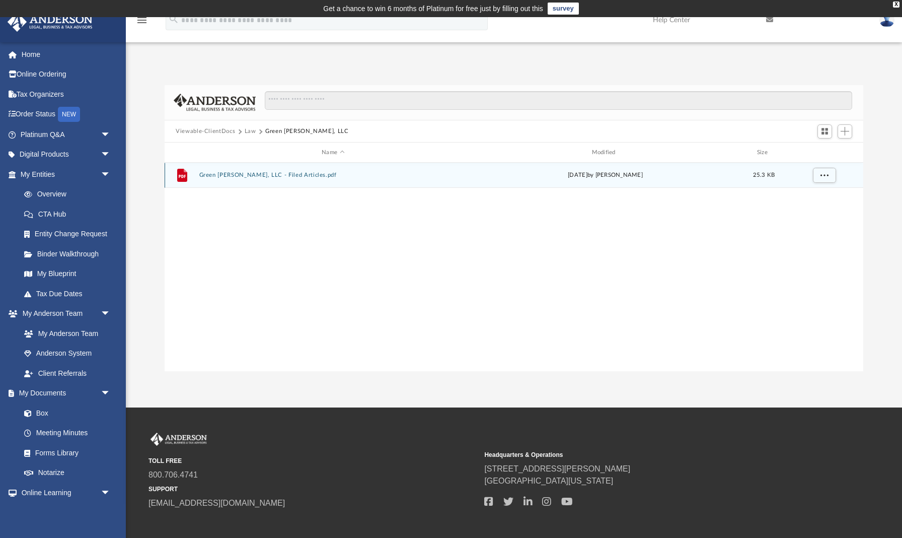
click at [234, 173] on button "Green Meadows, LLC - Filed Articles.pdf" at bounding box center [333, 175] width 268 height 7
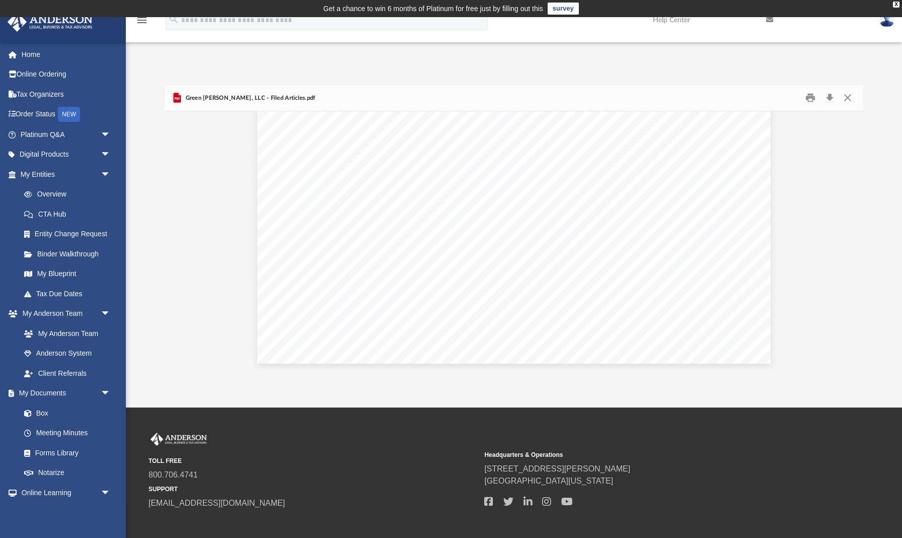
click at [191, 102] on span "Green Meadows, LLC - Filed Articles.pdf" at bounding box center [249, 98] width 132 height 9
click at [848, 100] on button "Close" at bounding box center [848, 98] width 18 height 16
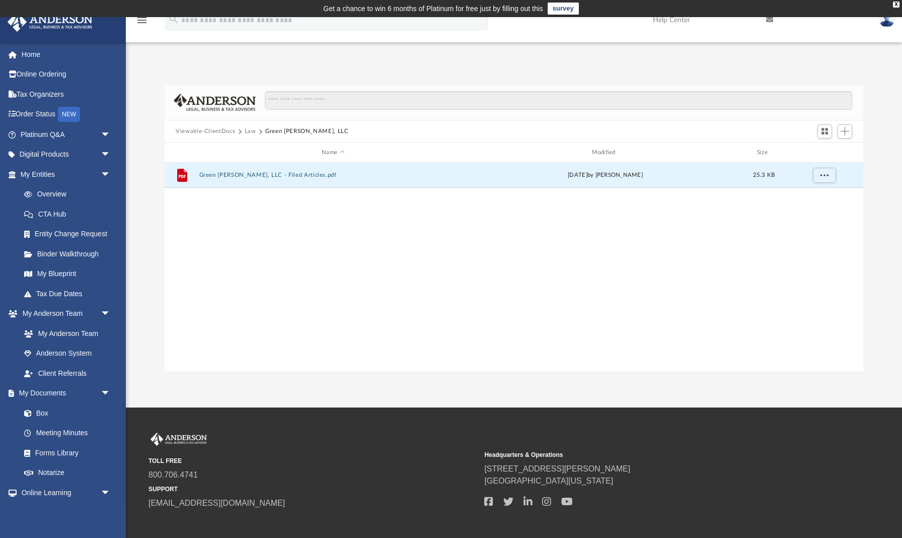
click at [247, 132] on button "Law" at bounding box center [251, 131] width 12 height 9
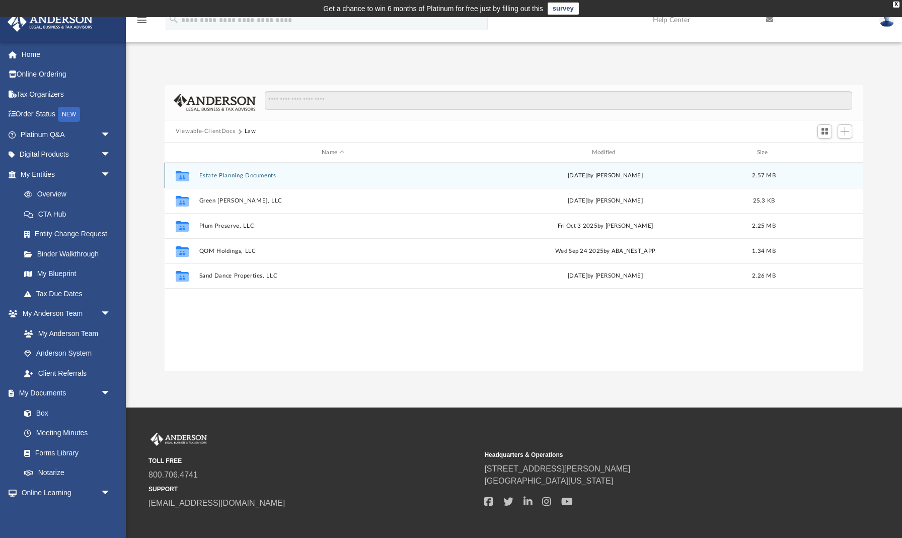
click at [243, 176] on button "Estate Planning Documents" at bounding box center [333, 175] width 268 height 7
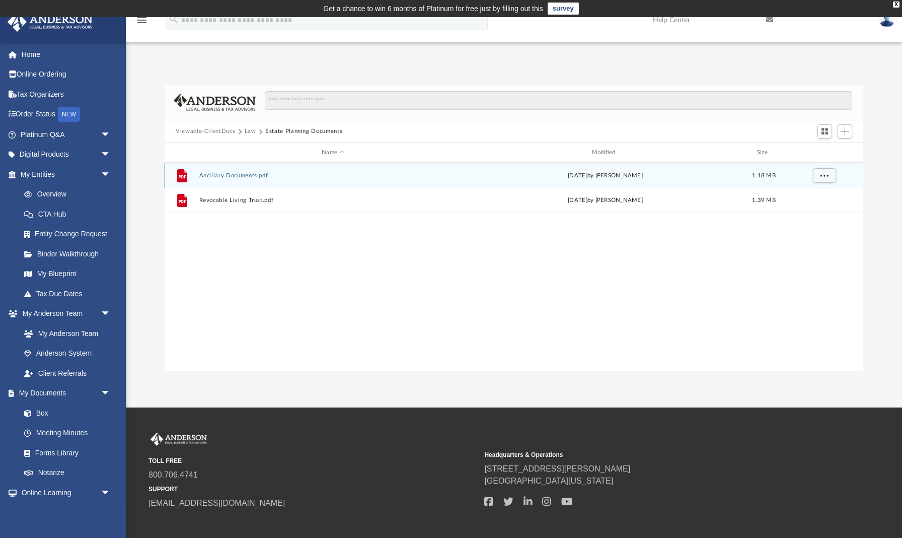
click at [240, 173] on button "Ancillary Documents.pdf" at bounding box center [333, 175] width 268 height 7
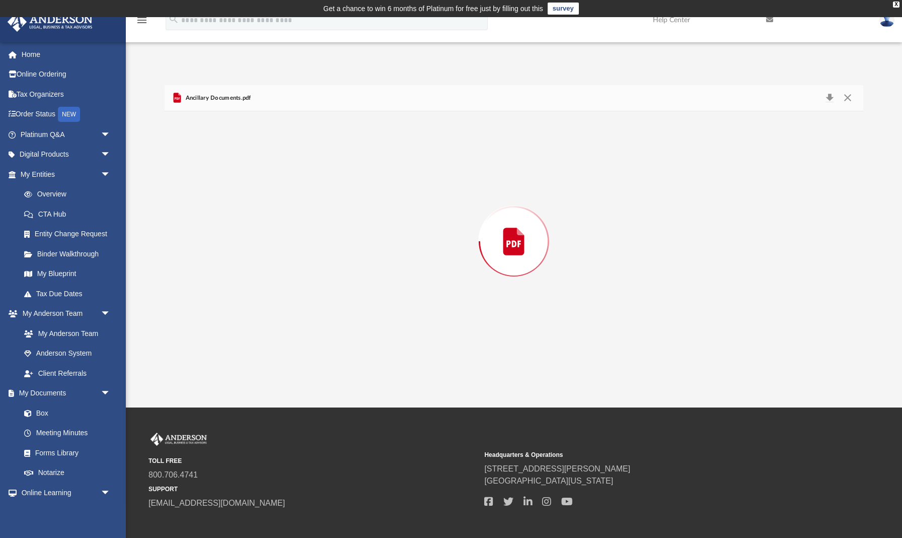
click at [240, 173] on div "Preview" at bounding box center [514, 241] width 699 height 260
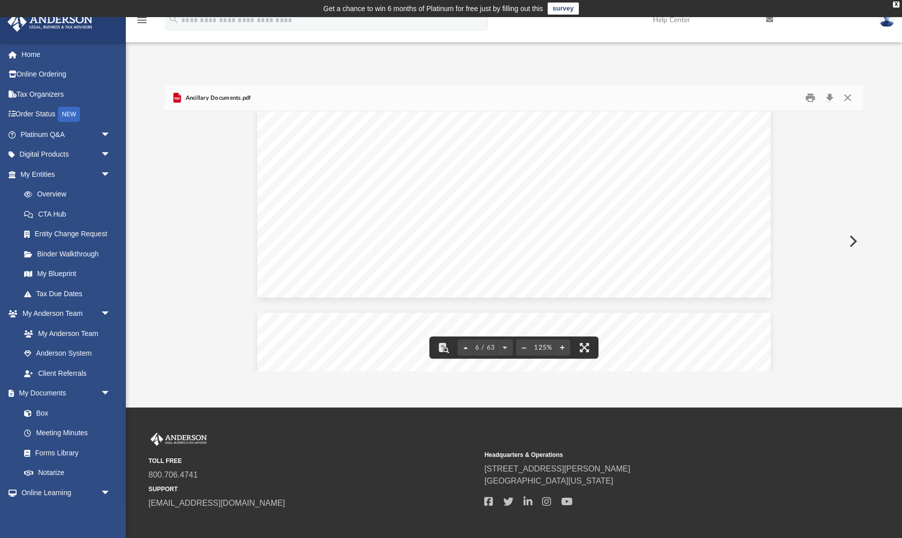
scroll to position [3885, 0]
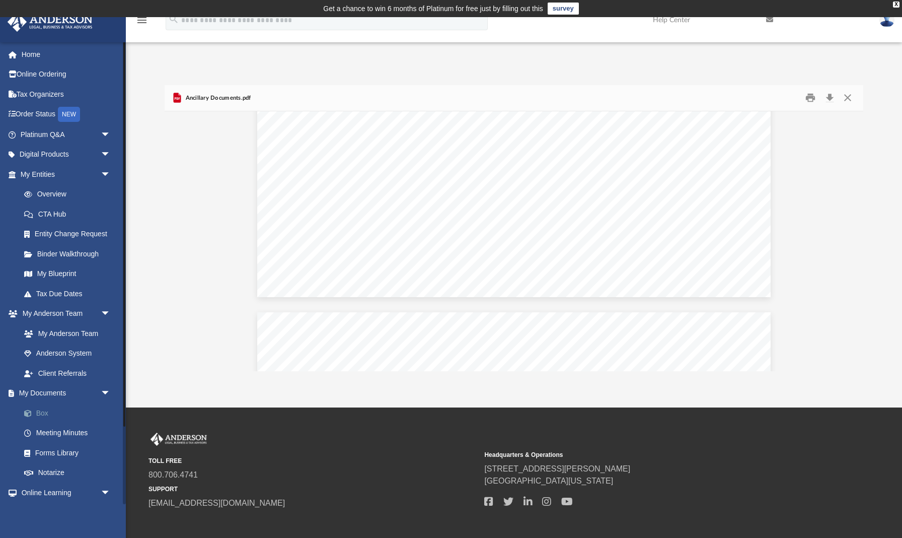
click at [40, 408] on link "Box" at bounding box center [70, 413] width 112 height 20
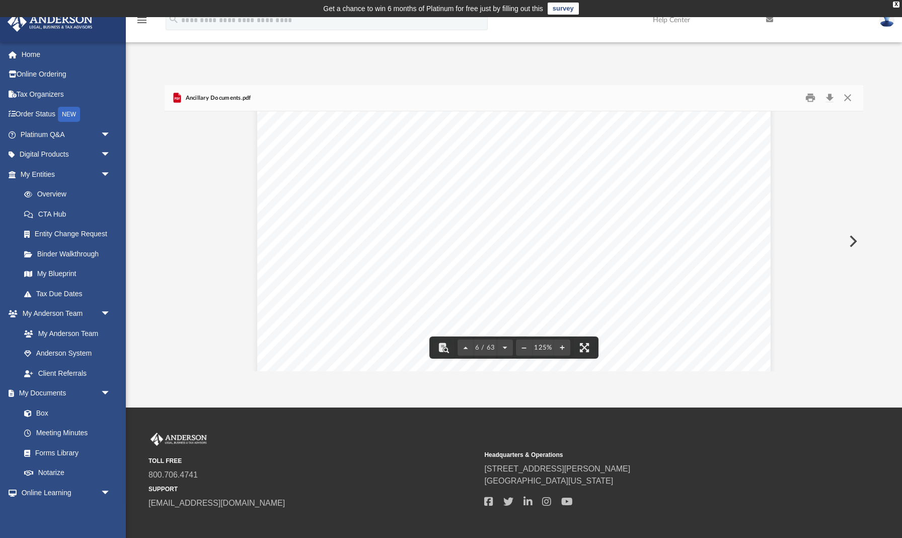
scroll to position [3542, 0]
click at [848, 96] on button "Close" at bounding box center [848, 98] width 18 height 16
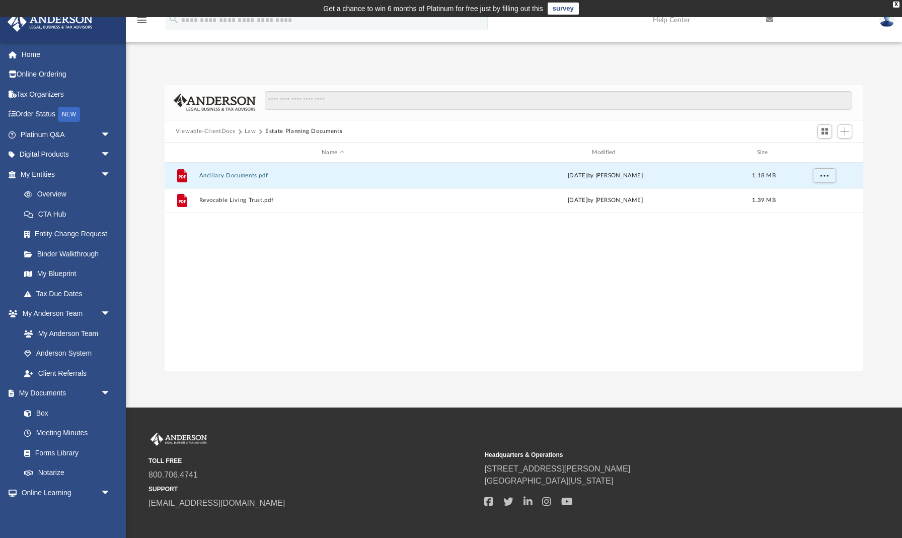
click at [190, 130] on button "Viewable-ClientDocs" at bounding box center [205, 131] width 59 height 9
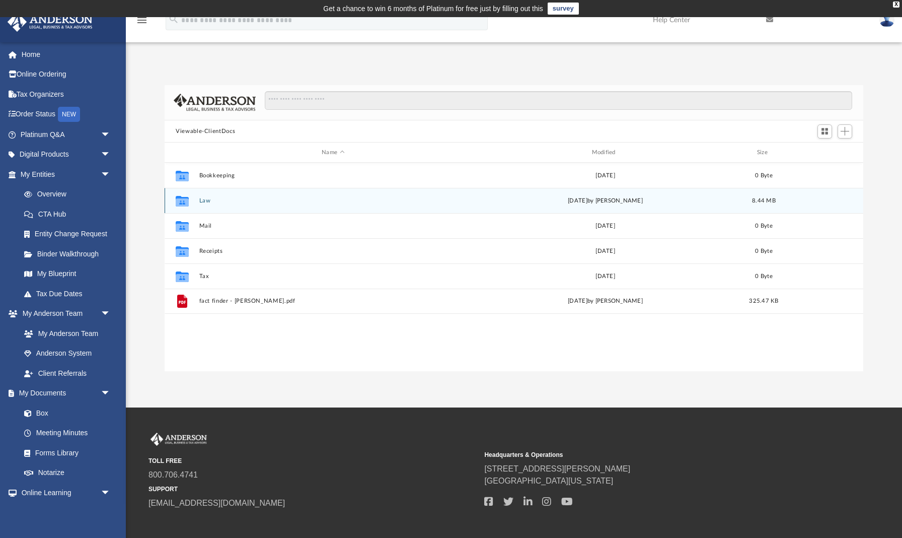
click at [204, 200] on button "Law" at bounding box center [333, 200] width 268 height 7
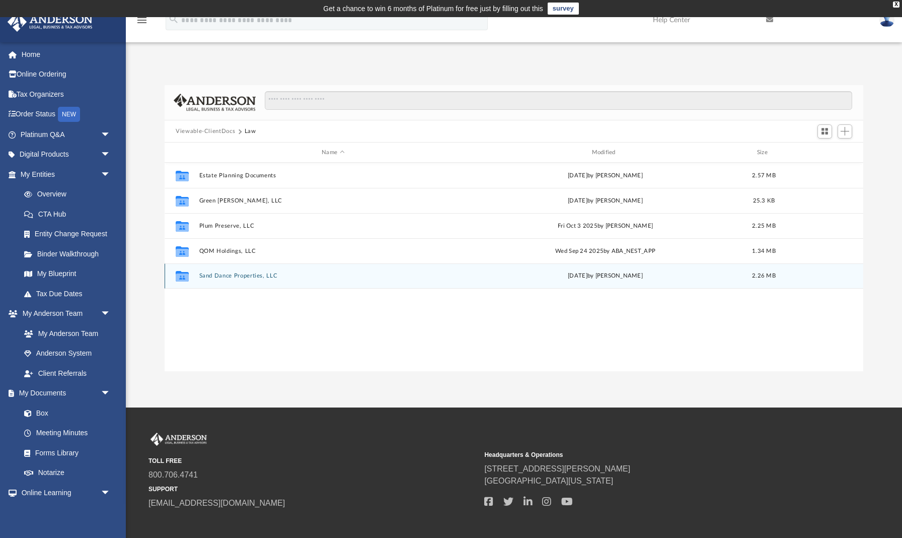
click at [226, 276] on button "Sand Dance Properties, LLC" at bounding box center [333, 276] width 268 height 7
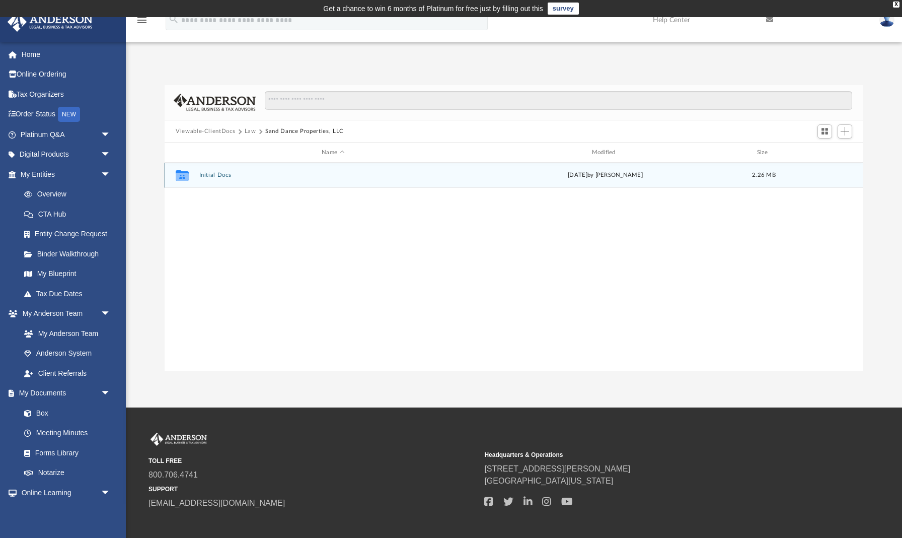
click at [207, 170] on div "Collaborated Folder Initial Docs Fri Sep 26 2025 by Heather Reynolds 2.26 MB" at bounding box center [514, 175] width 699 height 25
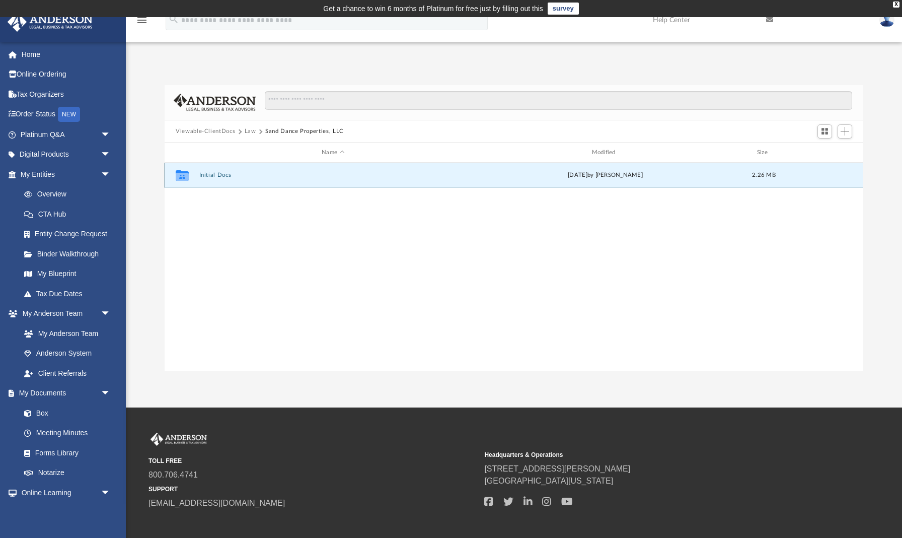
click at [207, 176] on button "Initial Docs" at bounding box center [333, 175] width 268 height 7
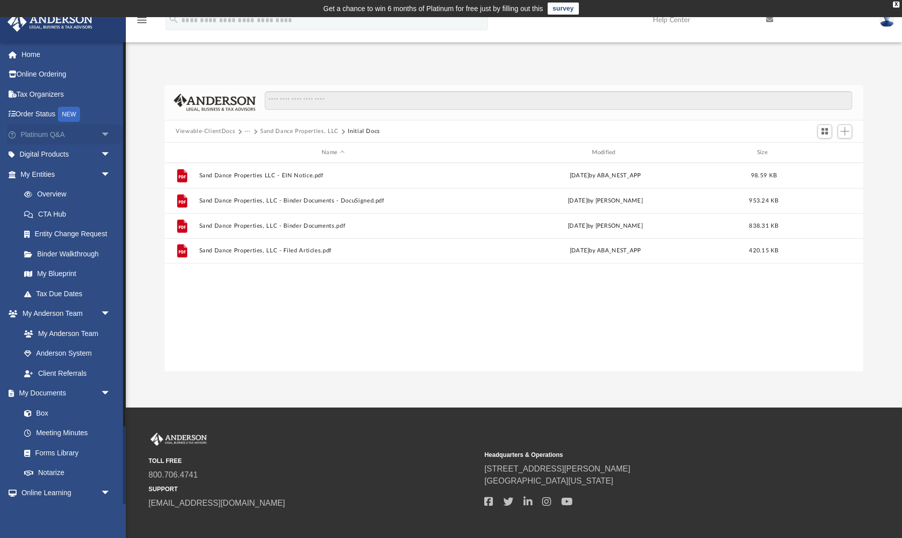
click at [105, 132] on span "arrow_drop_down" at bounding box center [111, 134] width 20 height 21
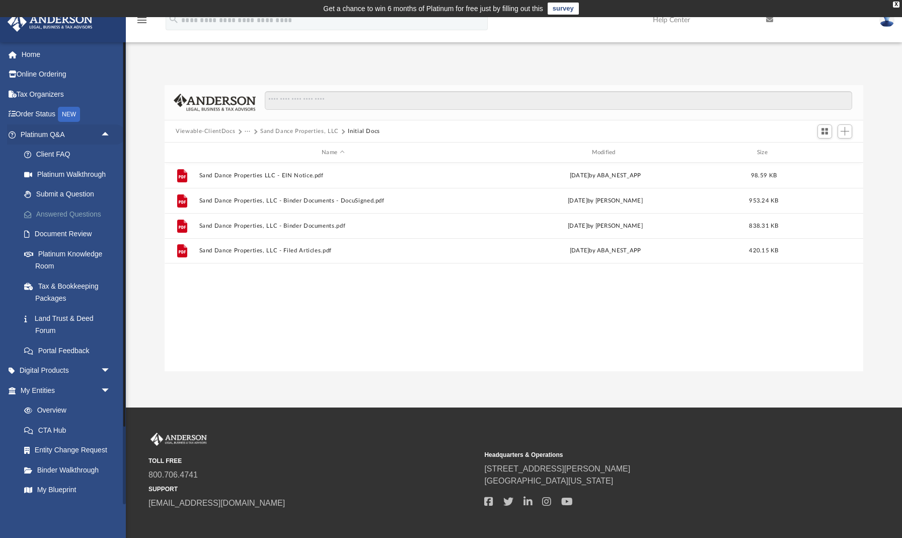
click at [90, 211] on link "Answered Questions" at bounding box center [70, 214] width 112 height 20
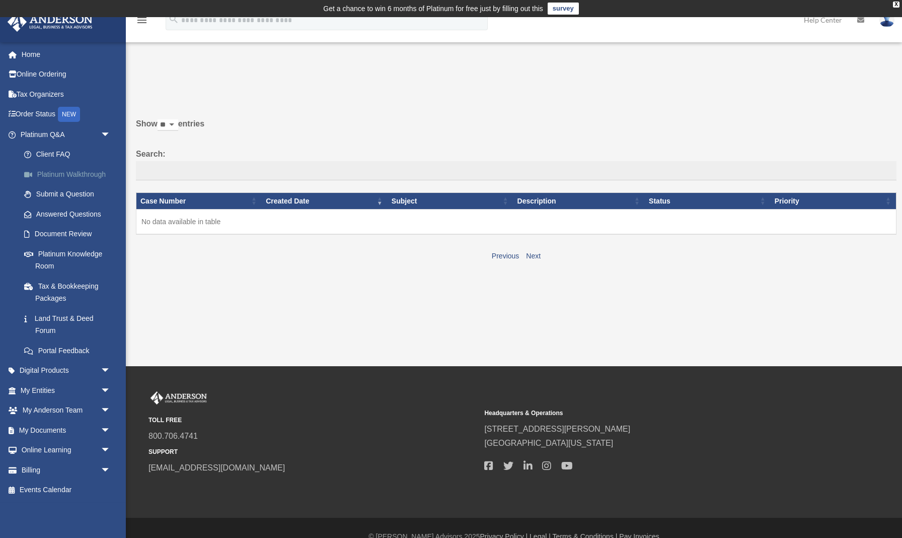
click at [86, 173] on link "Platinum Walkthrough" at bounding box center [70, 174] width 112 height 20
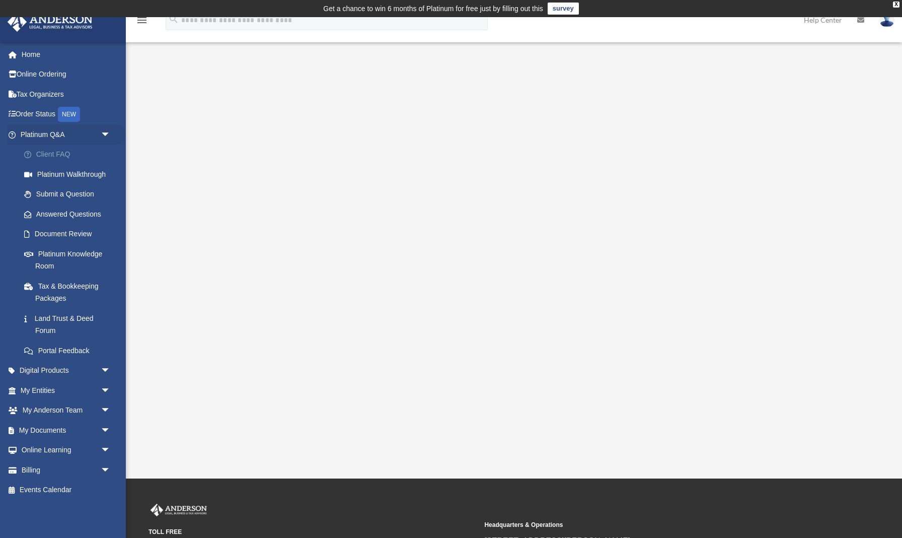
click at [58, 153] on link "Client FAQ" at bounding box center [70, 155] width 112 height 20
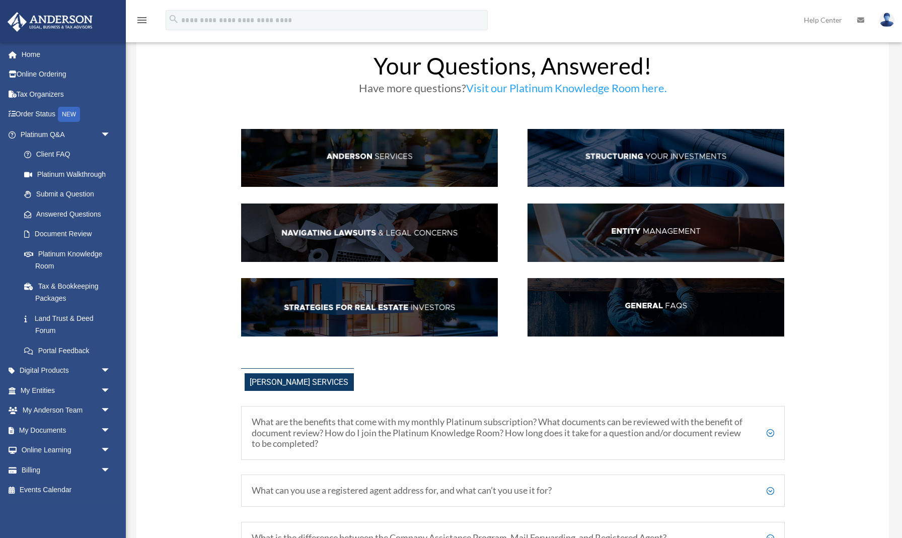
scroll to position [44, 0]
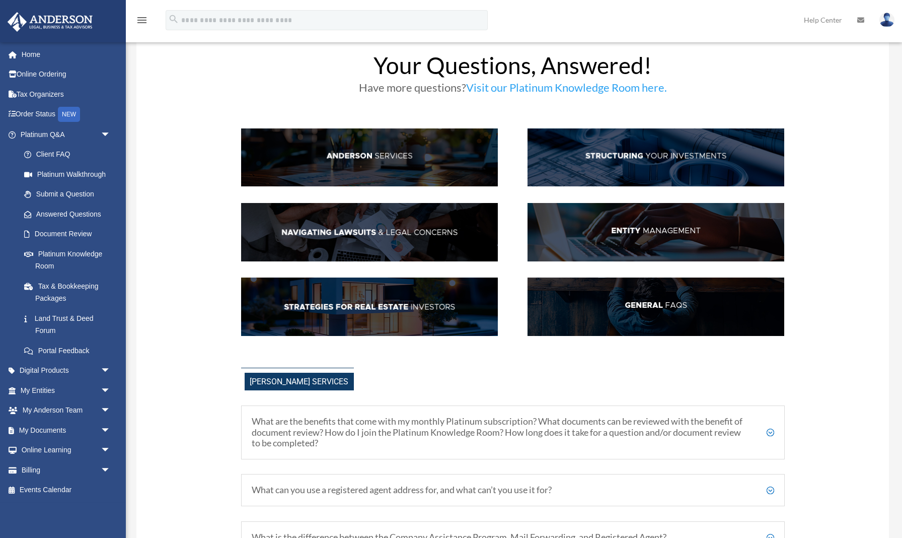
click at [325, 303] on img at bounding box center [369, 306] width 257 height 58
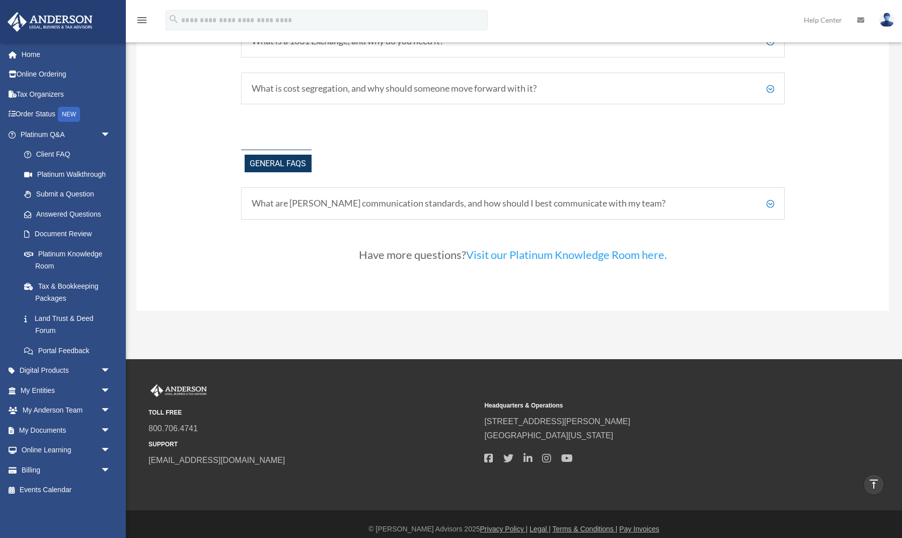
scroll to position [2157, 0]
click at [98, 248] on link "Platinum Knowledge Room" at bounding box center [70, 260] width 112 height 32
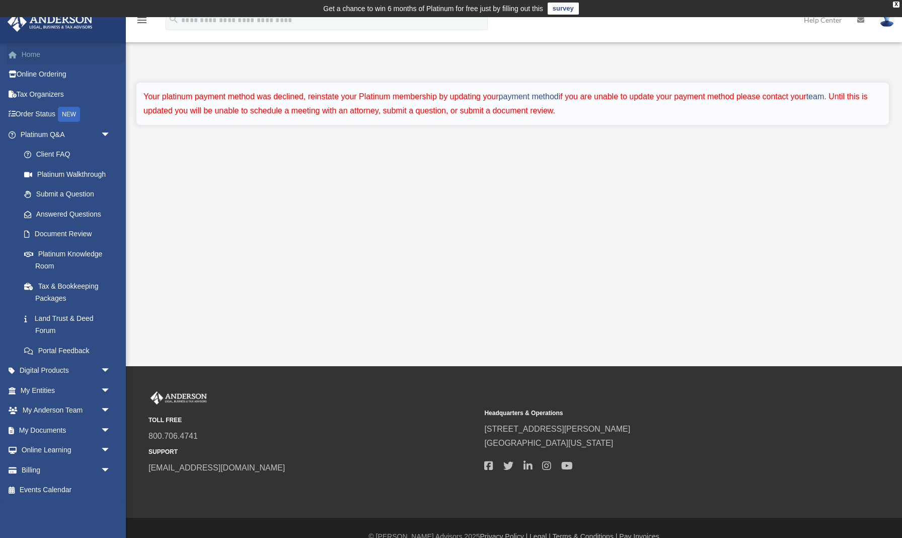
click at [35, 53] on link "Home" at bounding box center [66, 54] width 119 height 20
